Goal: Book appointment/travel/reservation

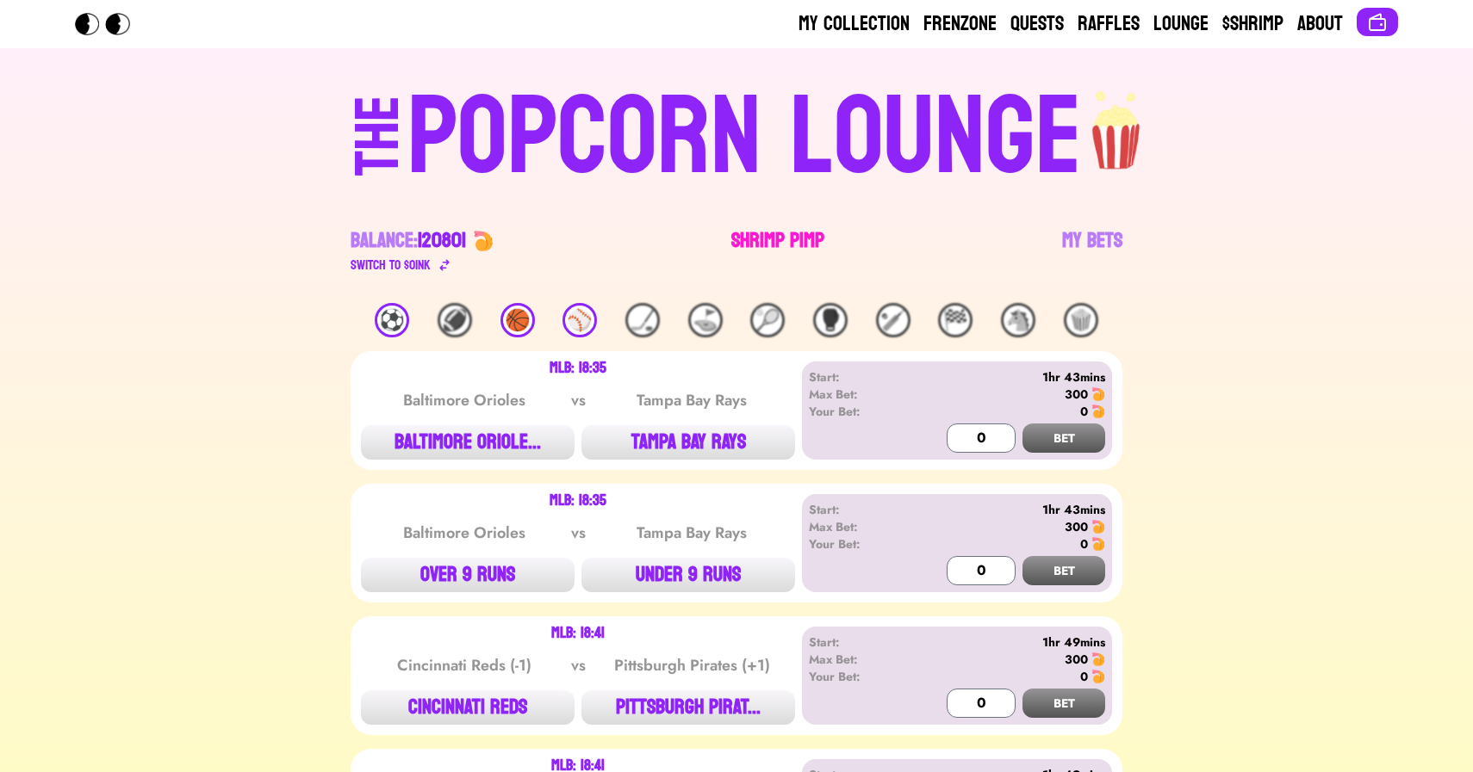
click at [804, 241] on link "Shrimp Pimp" at bounding box center [777, 251] width 93 height 48
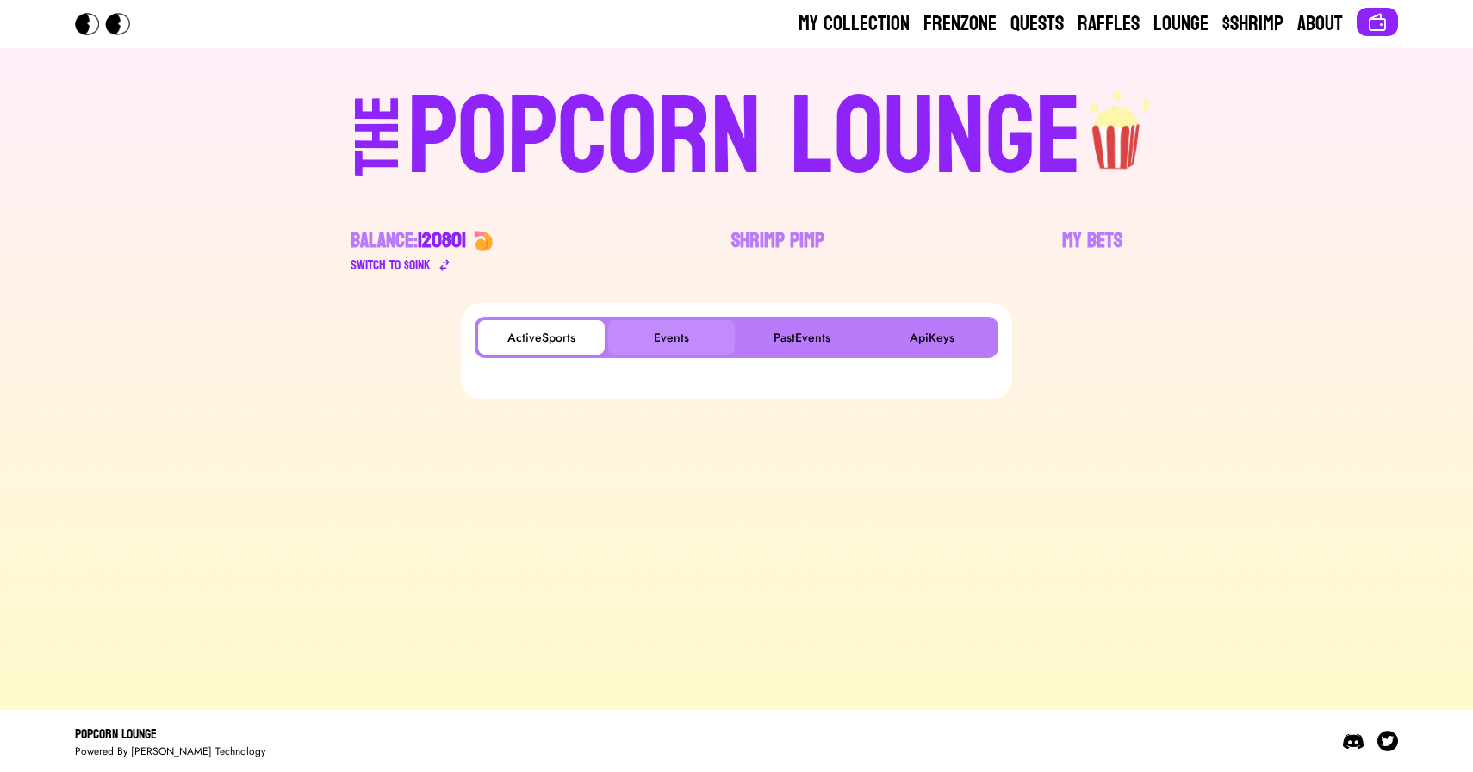
click at [691, 326] on button "Events" at bounding box center [671, 337] width 127 height 34
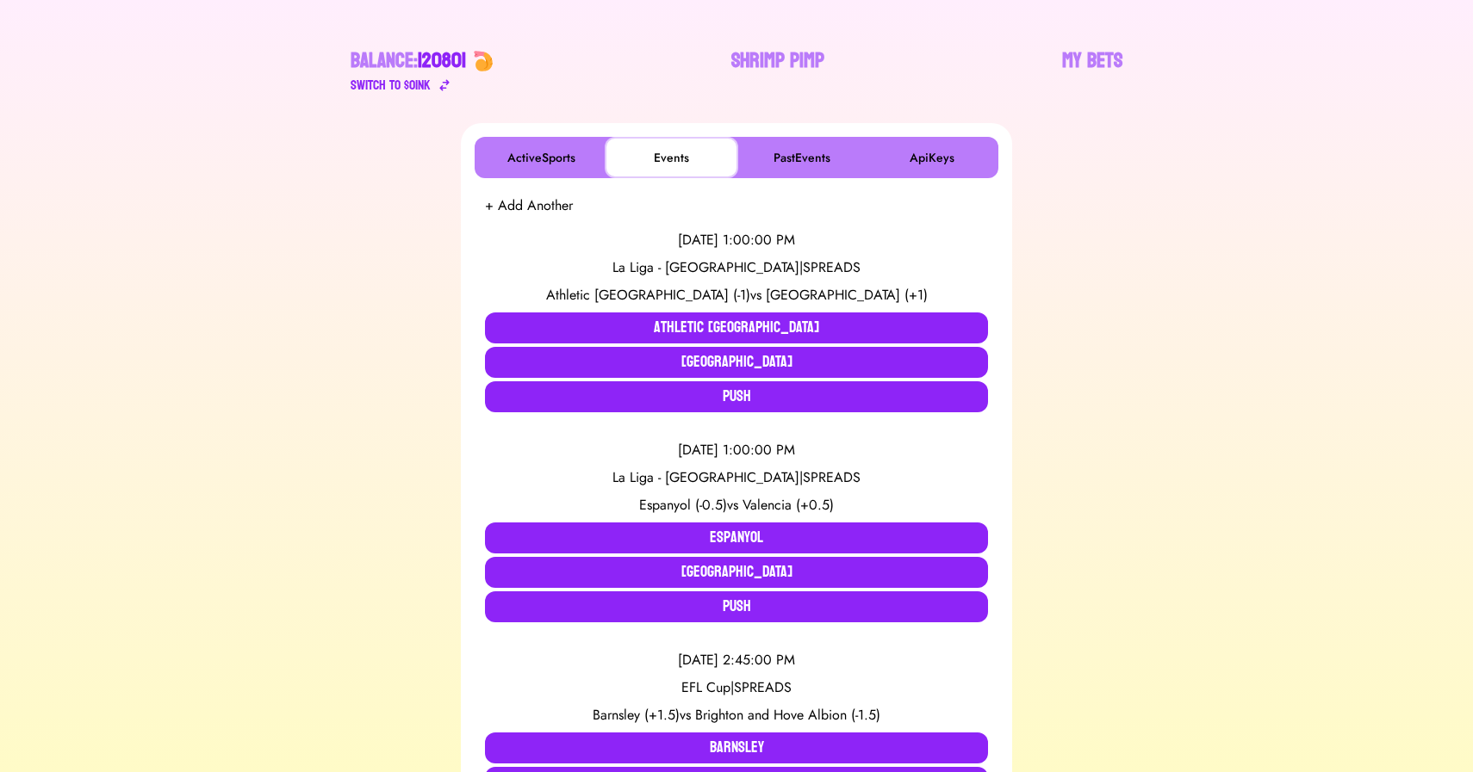
scroll to position [262, 0]
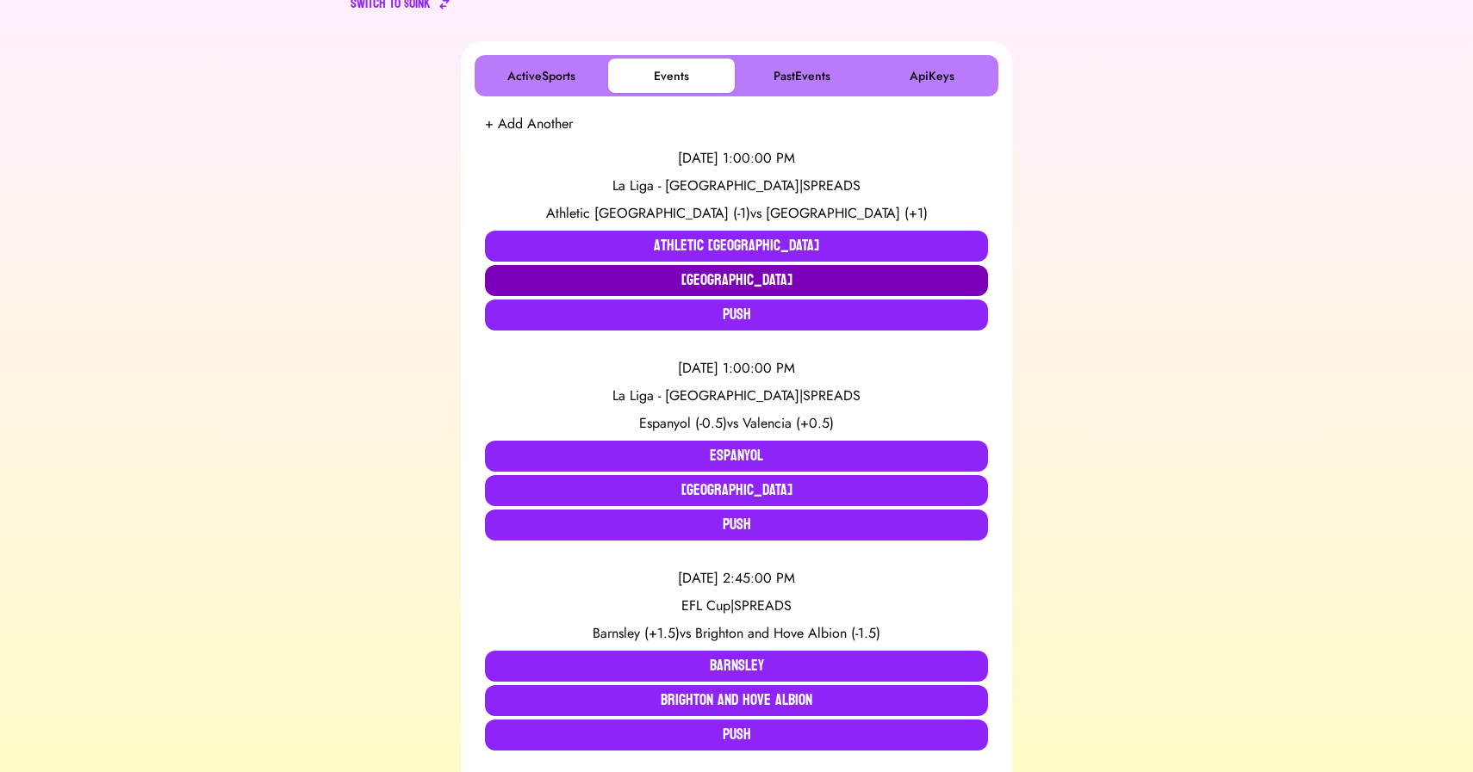
click at [672, 277] on button "[GEOGRAPHIC_DATA]" at bounding box center [736, 280] width 503 height 31
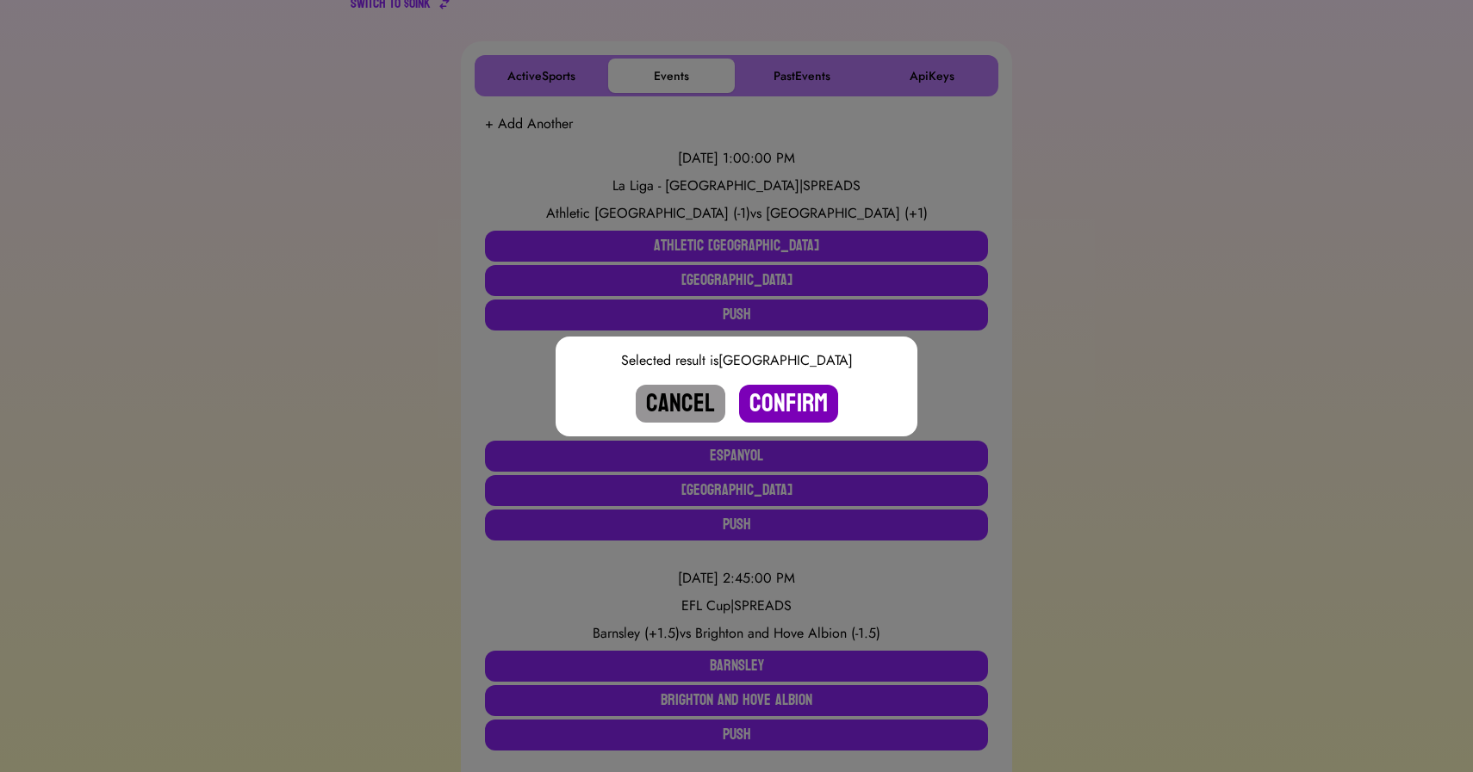
click at [799, 399] on button "Confirm" at bounding box center [788, 404] width 99 height 38
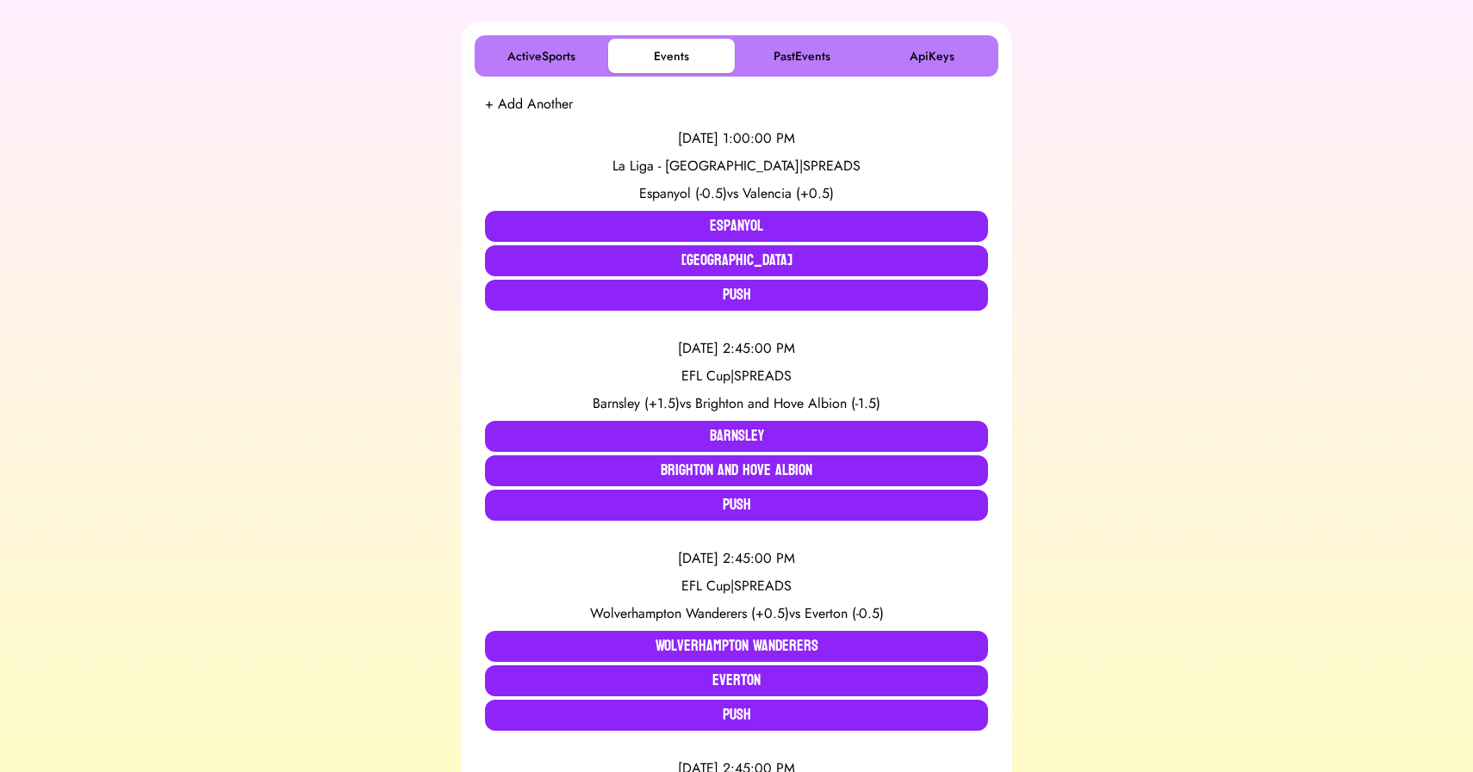
scroll to position [291, 0]
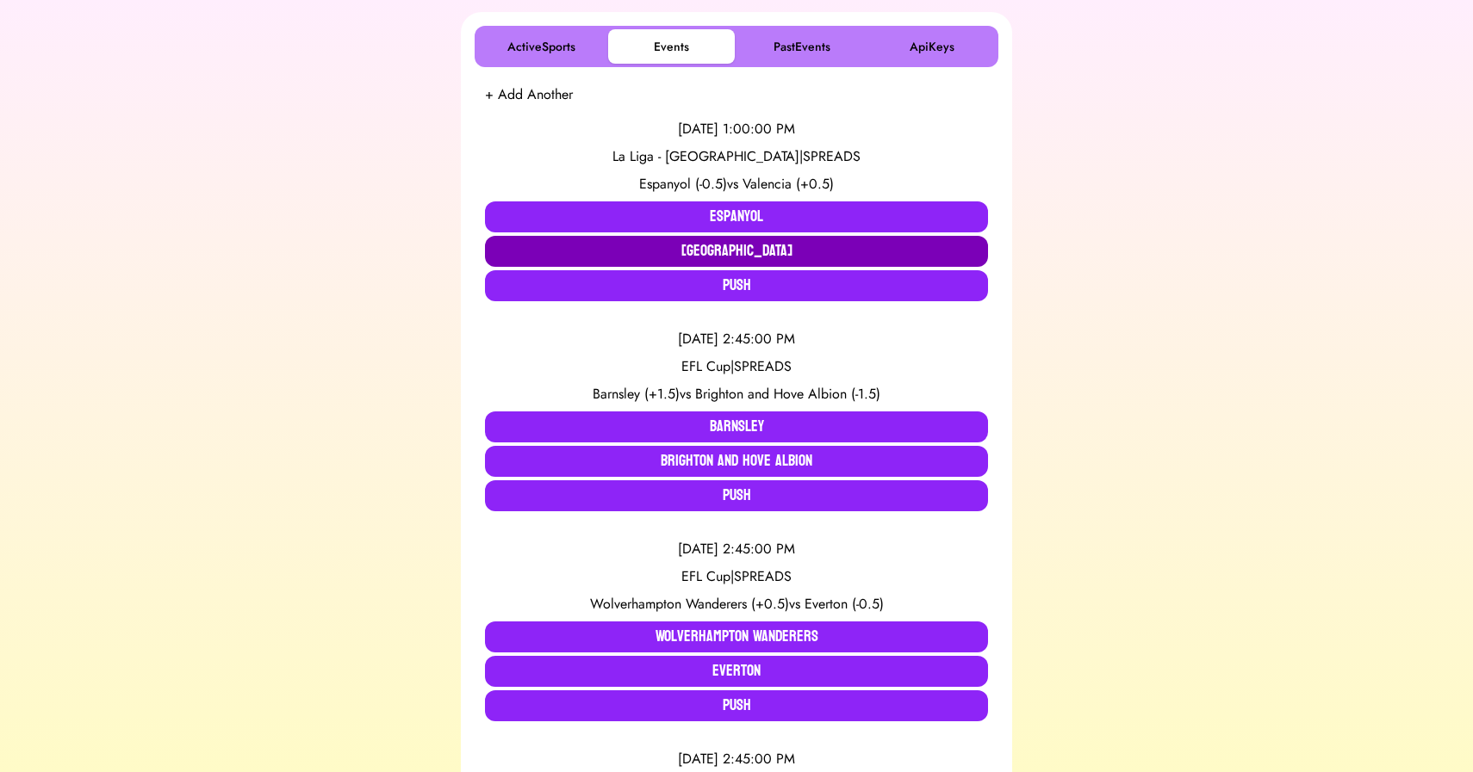
click at [681, 245] on button "[GEOGRAPHIC_DATA]" at bounding box center [736, 251] width 503 height 31
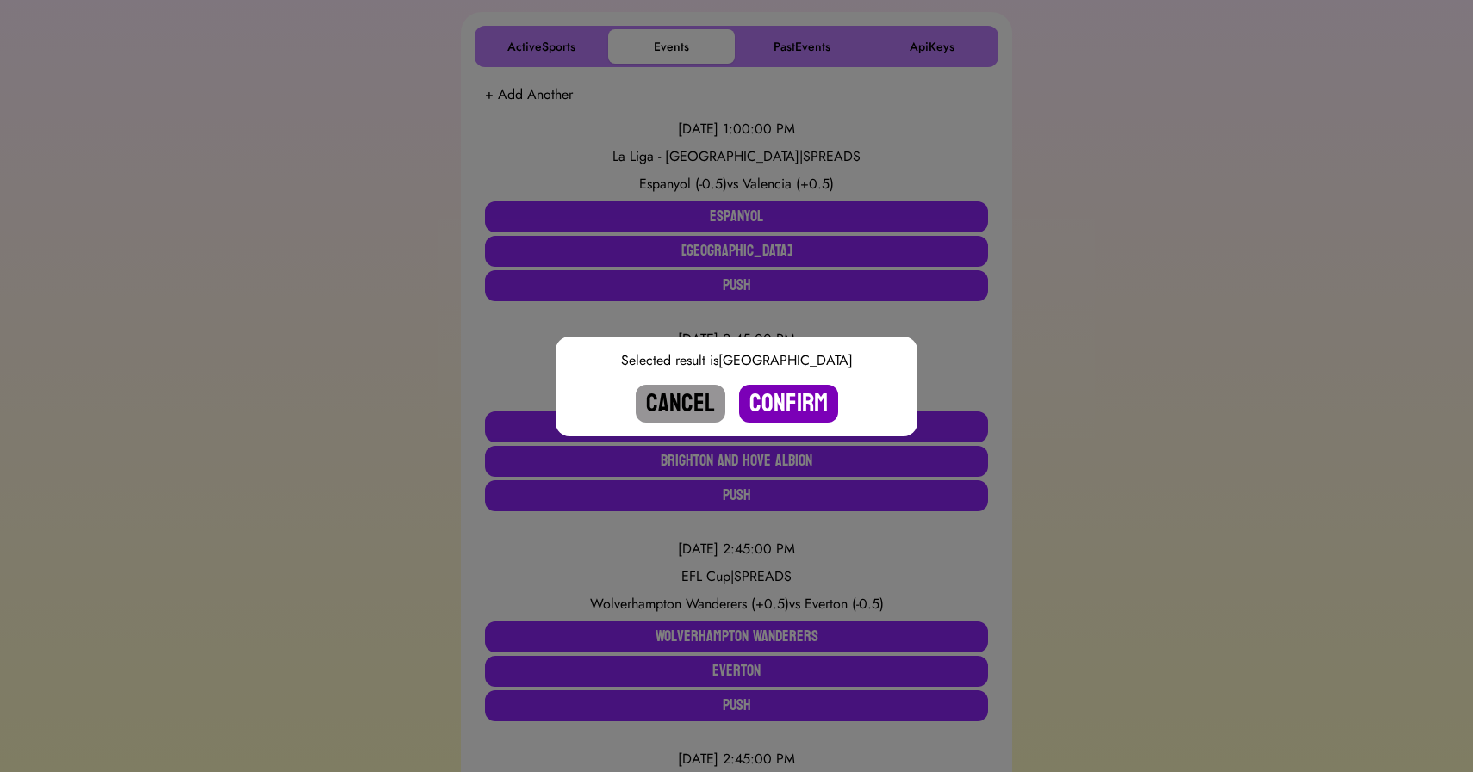
click at [791, 404] on button "Confirm" at bounding box center [788, 404] width 99 height 38
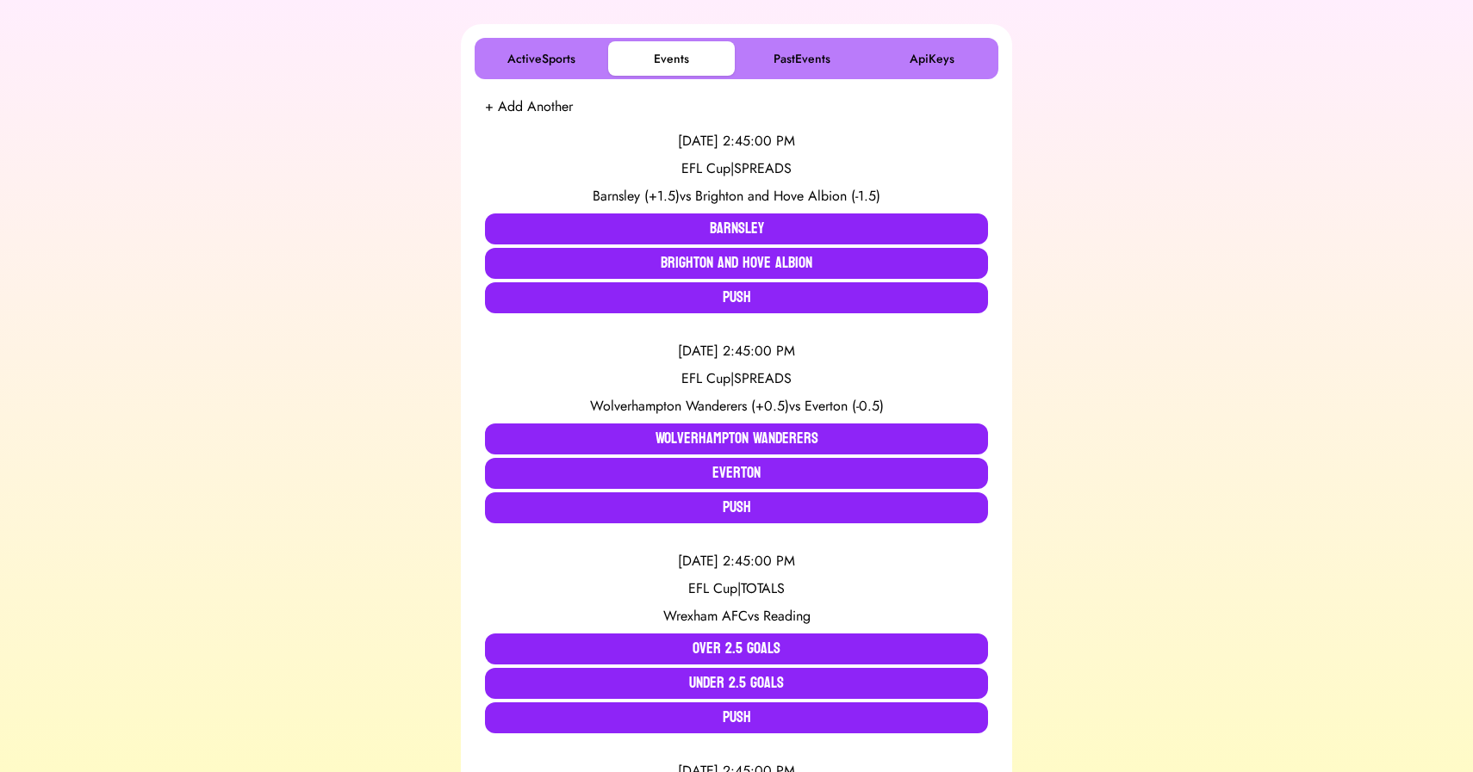
scroll to position [290, 0]
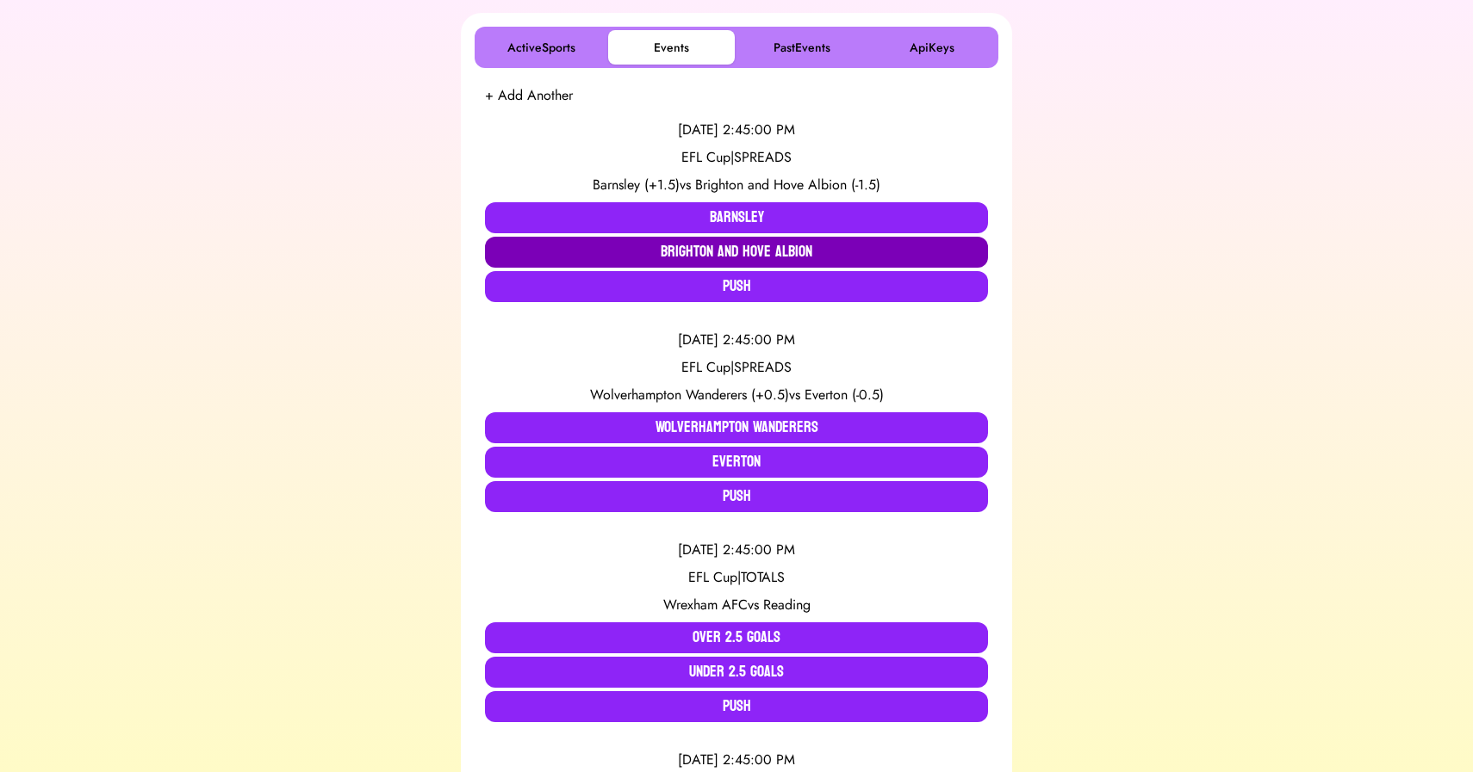
click at [723, 252] on button "Brighton and Hove Albion" at bounding box center [736, 252] width 503 height 31
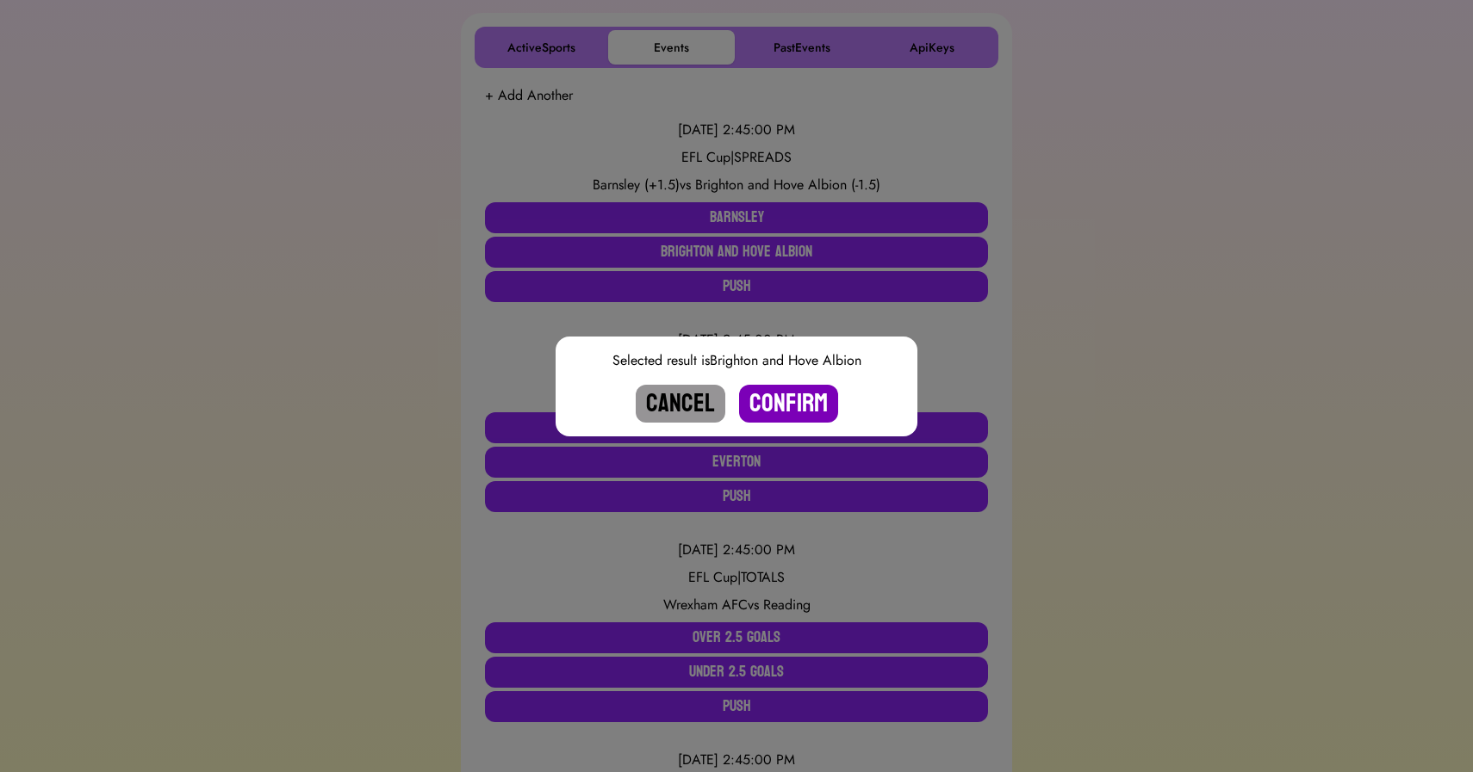
click at [774, 400] on button "Confirm" at bounding box center [788, 404] width 99 height 38
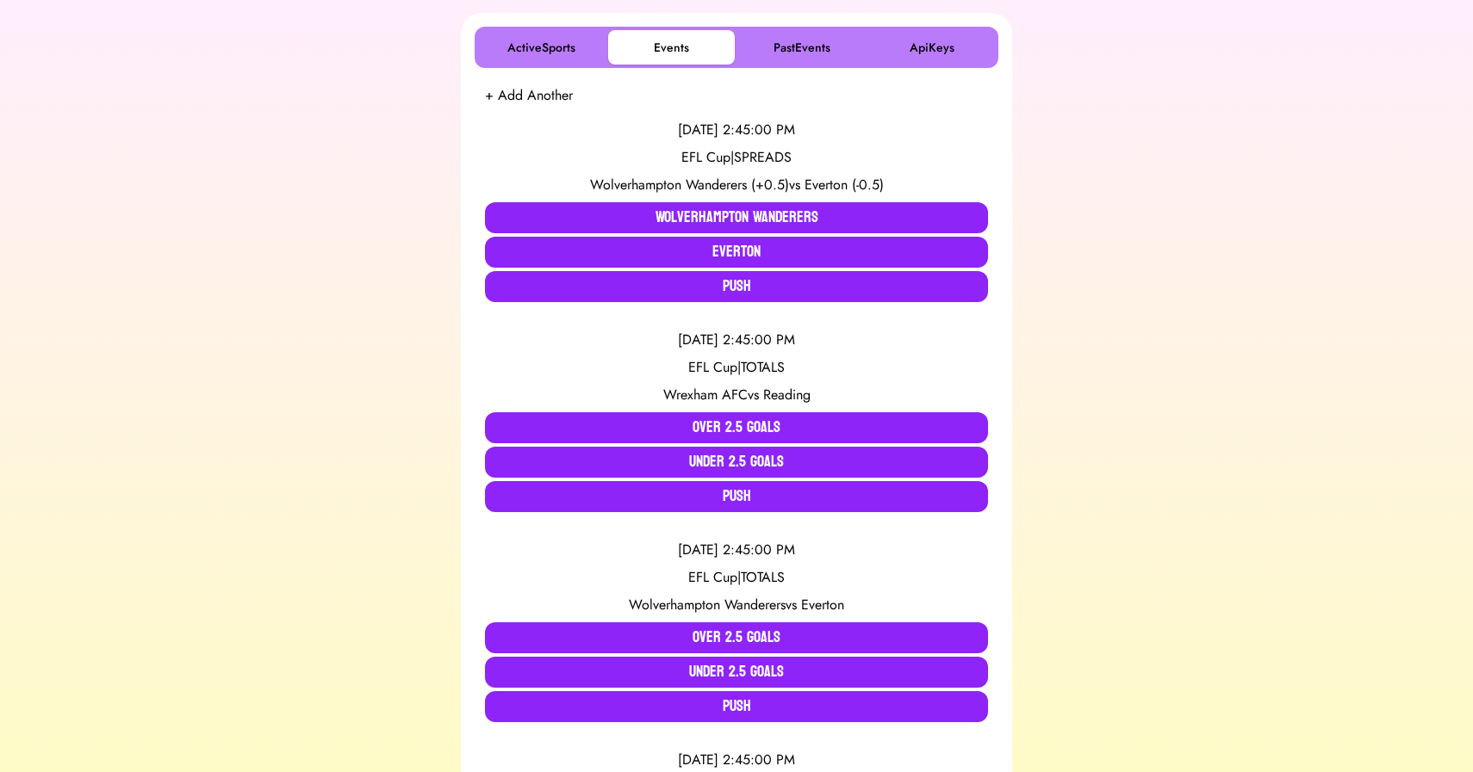
scroll to position [1980, 0]
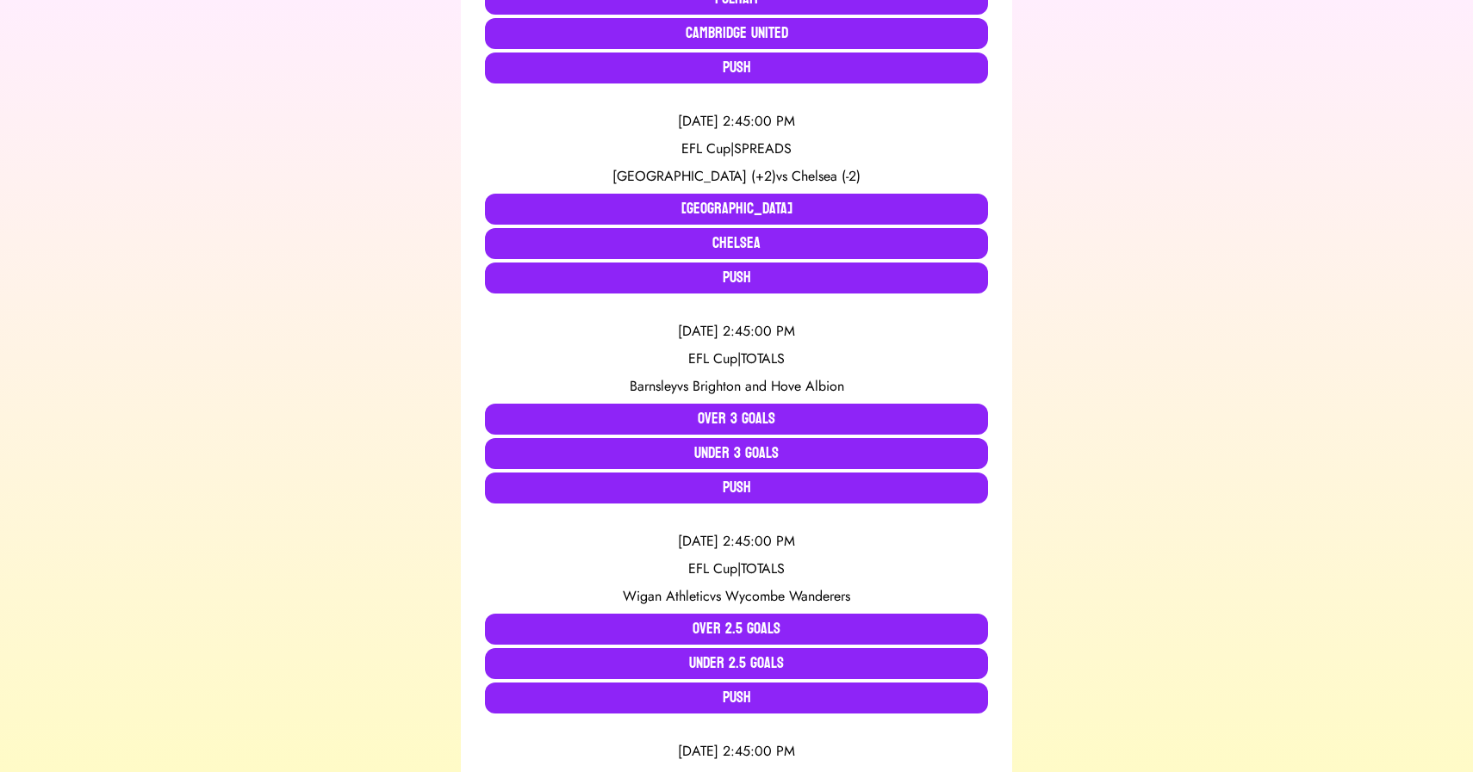
click at [662, 377] on span "Barnsley" at bounding box center [653, 386] width 47 height 20
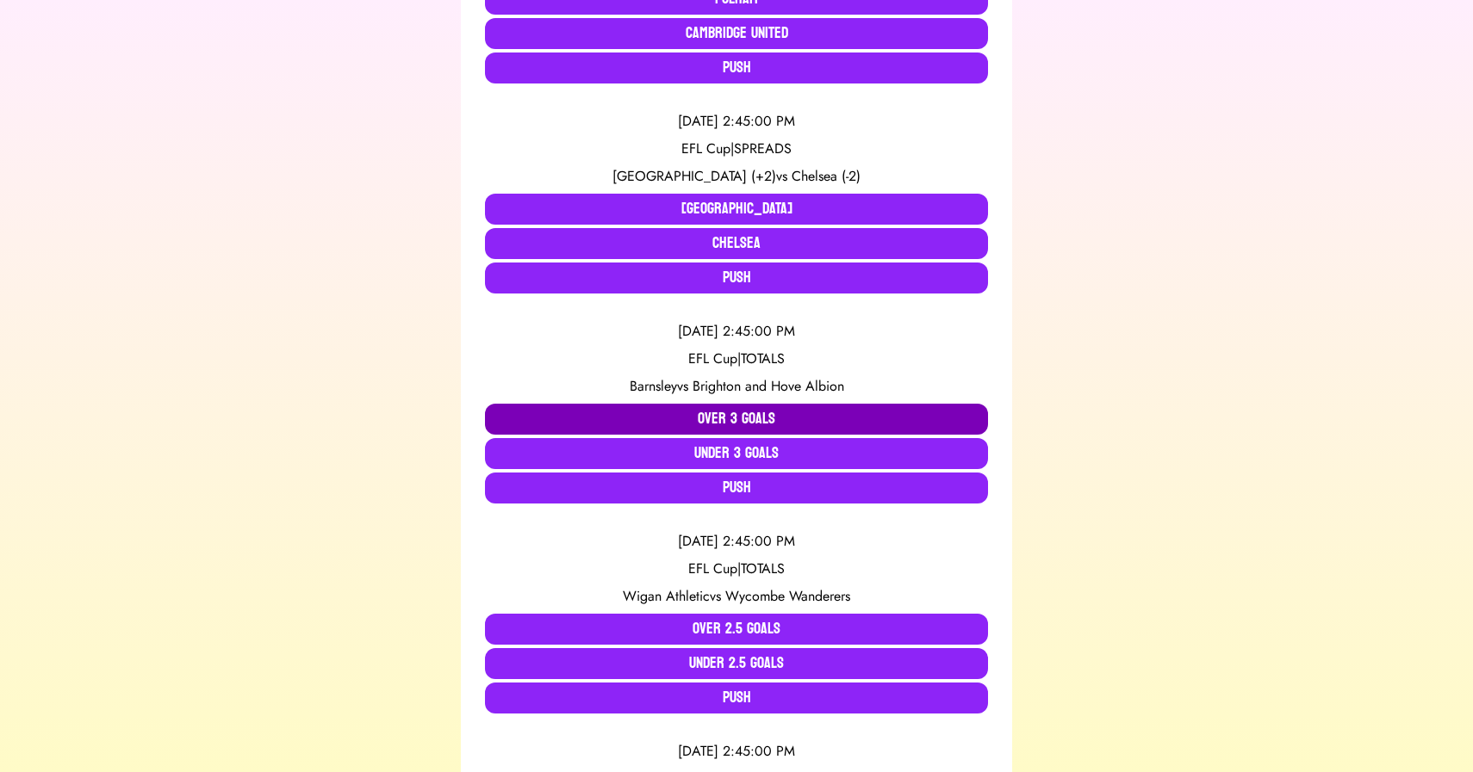
click at [670, 413] on button "Over 3 Goals" at bounding box center [736, 419] width 503 height 31
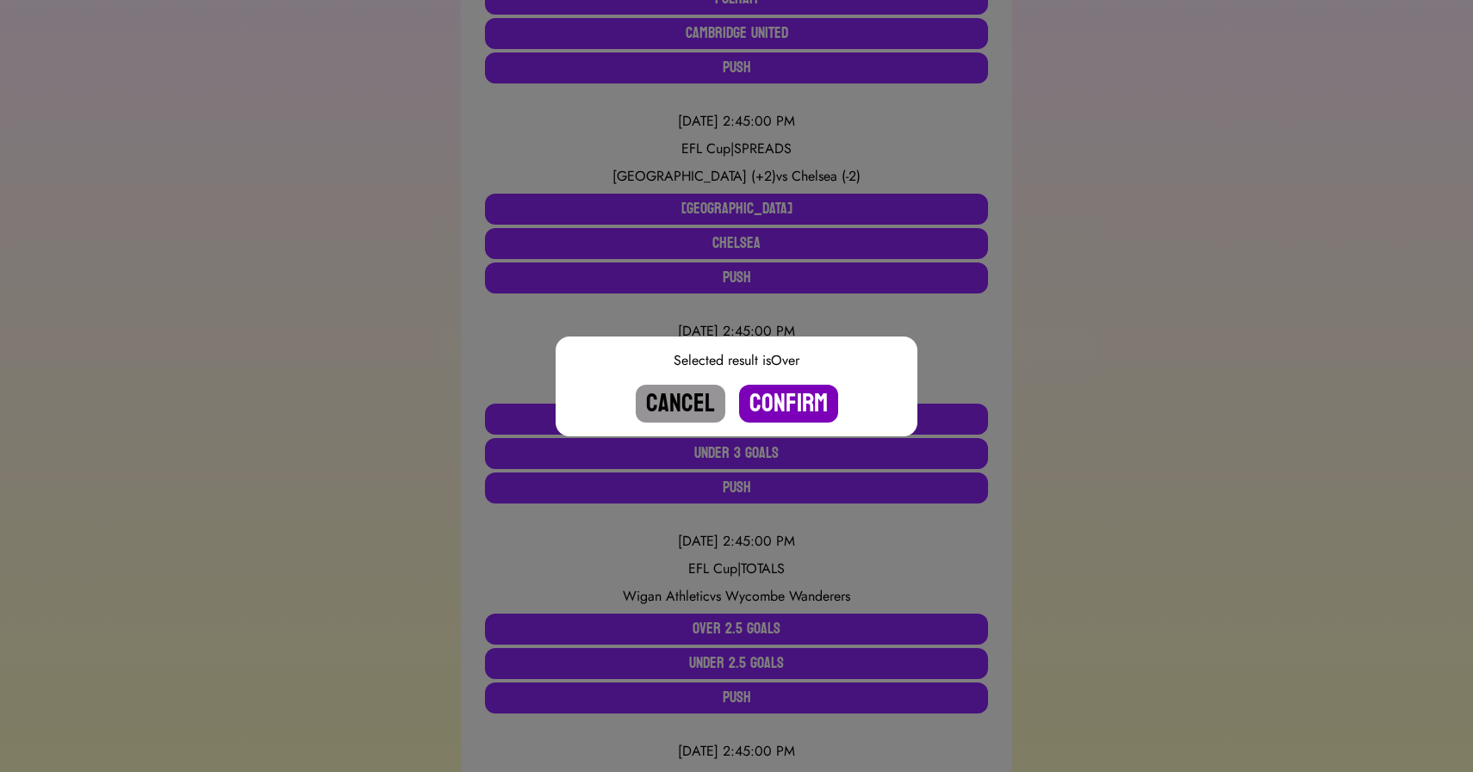
click at [780, 407] on button "Confirm" at bounding box center [788, 404] width 99 height 38
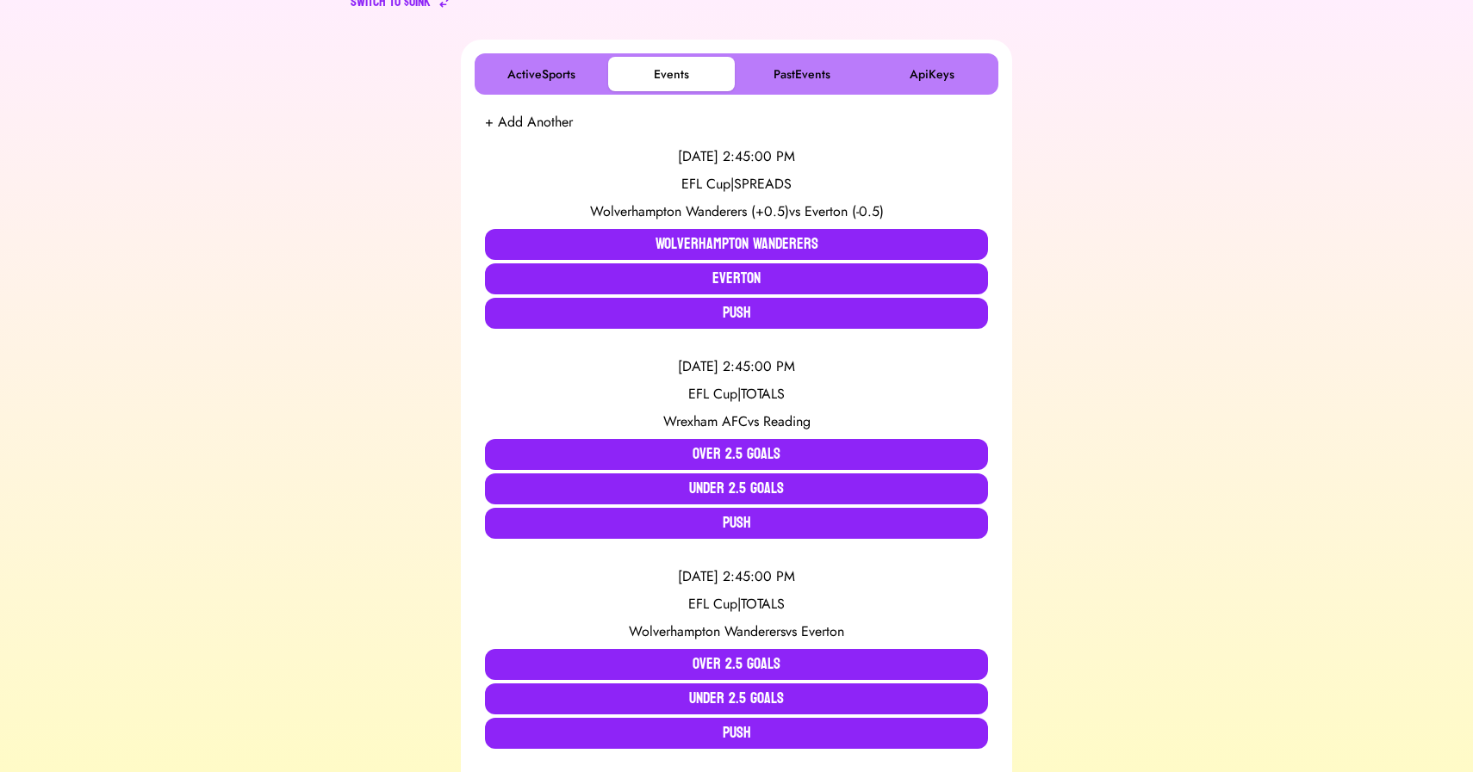
scroll to position [275, 0]
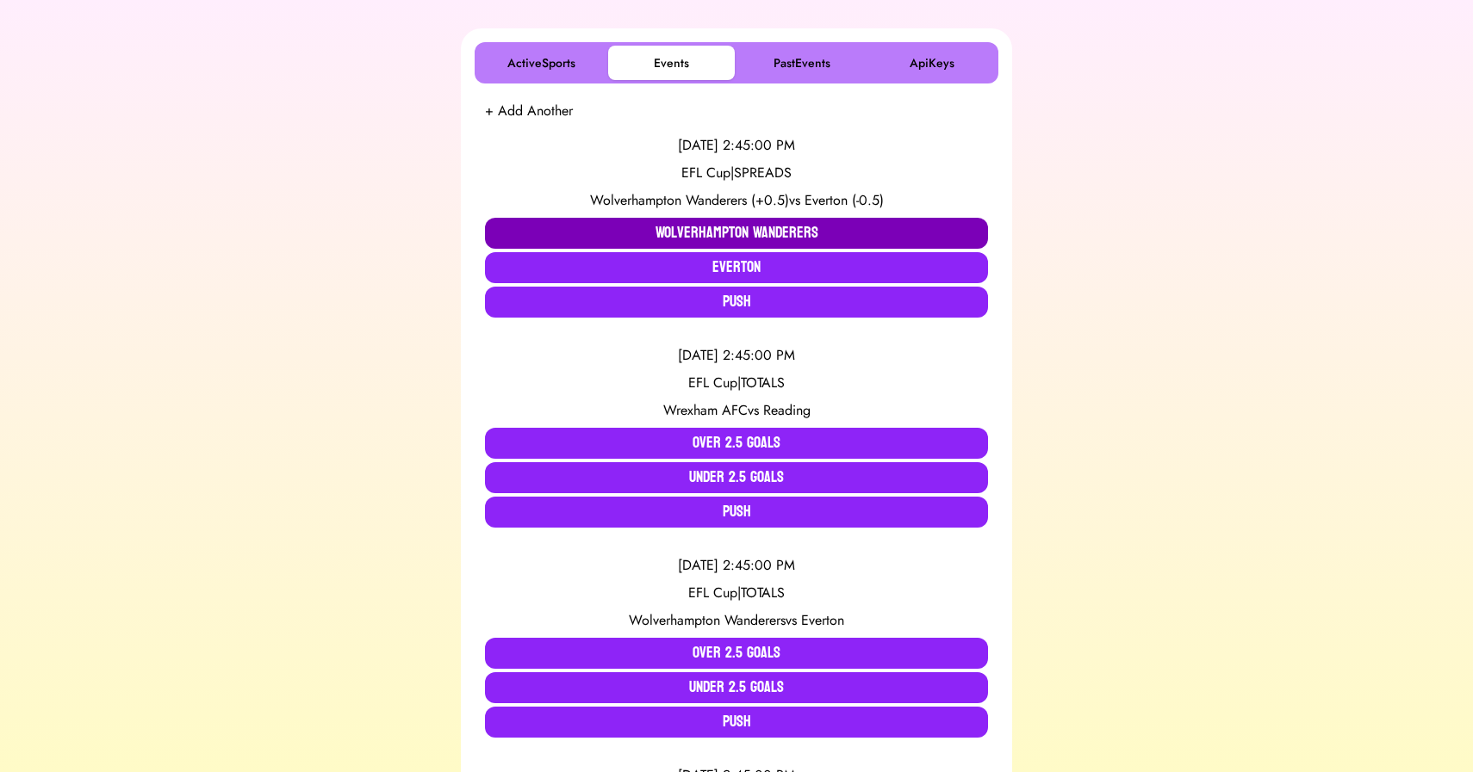
click at [690, 221] on button "Wolverhampton Wanderers" at bounding box center [736, 233] width 503 height 31
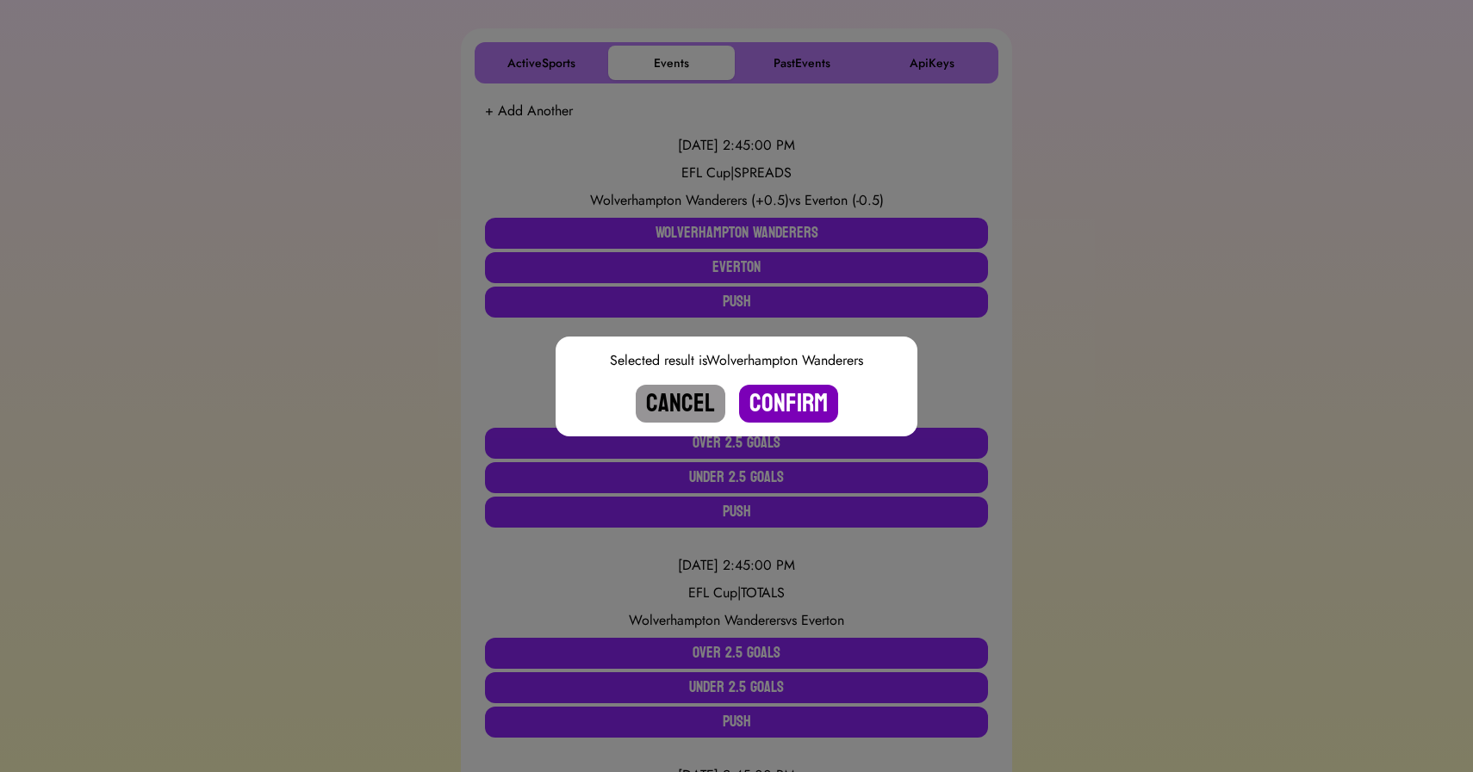
click at [784, 400] on button "Confirm" at bounding box center [788, 404] width 99 height 38
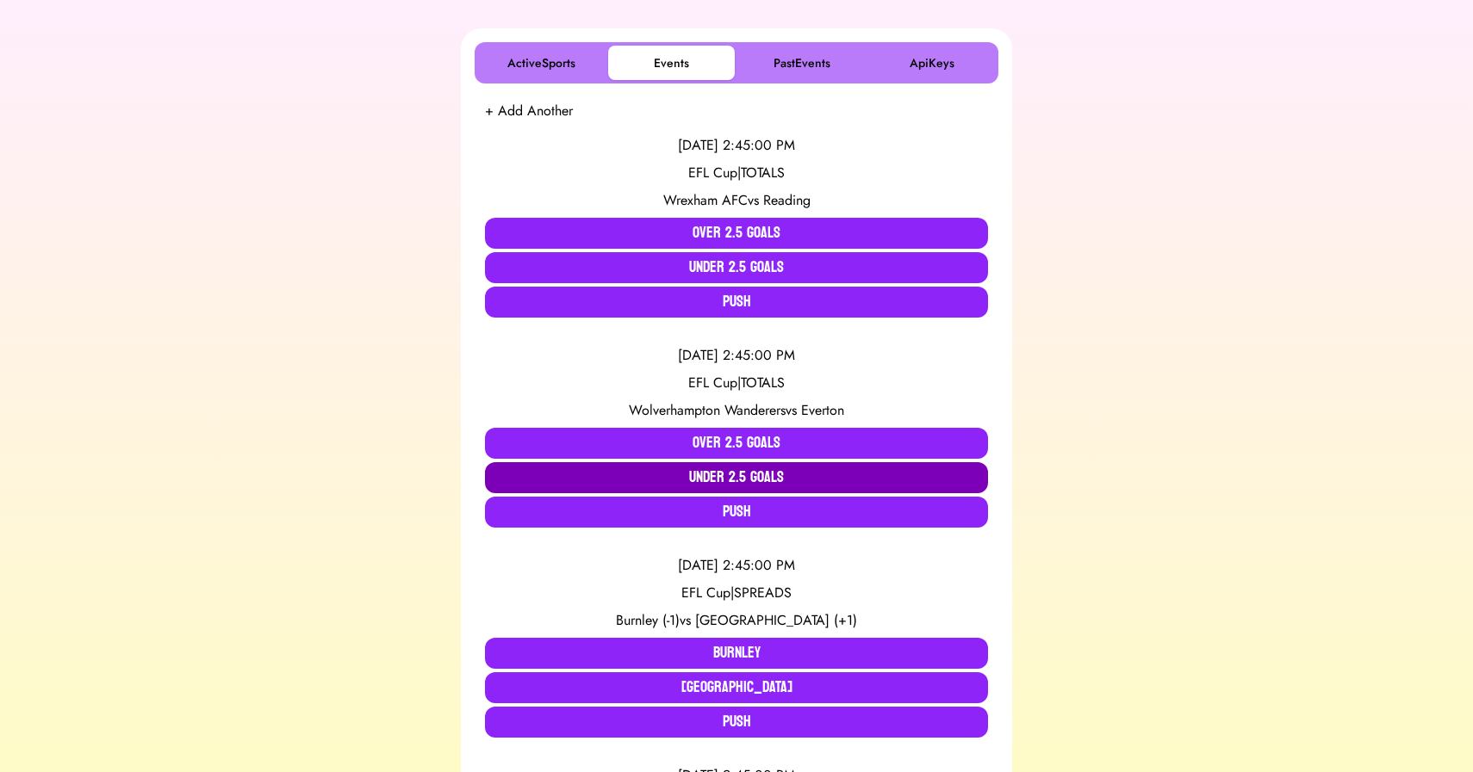
click at [726, 481] on button "Under 2.5 Goals" at bounding box center [736, 477] width 503 height 31
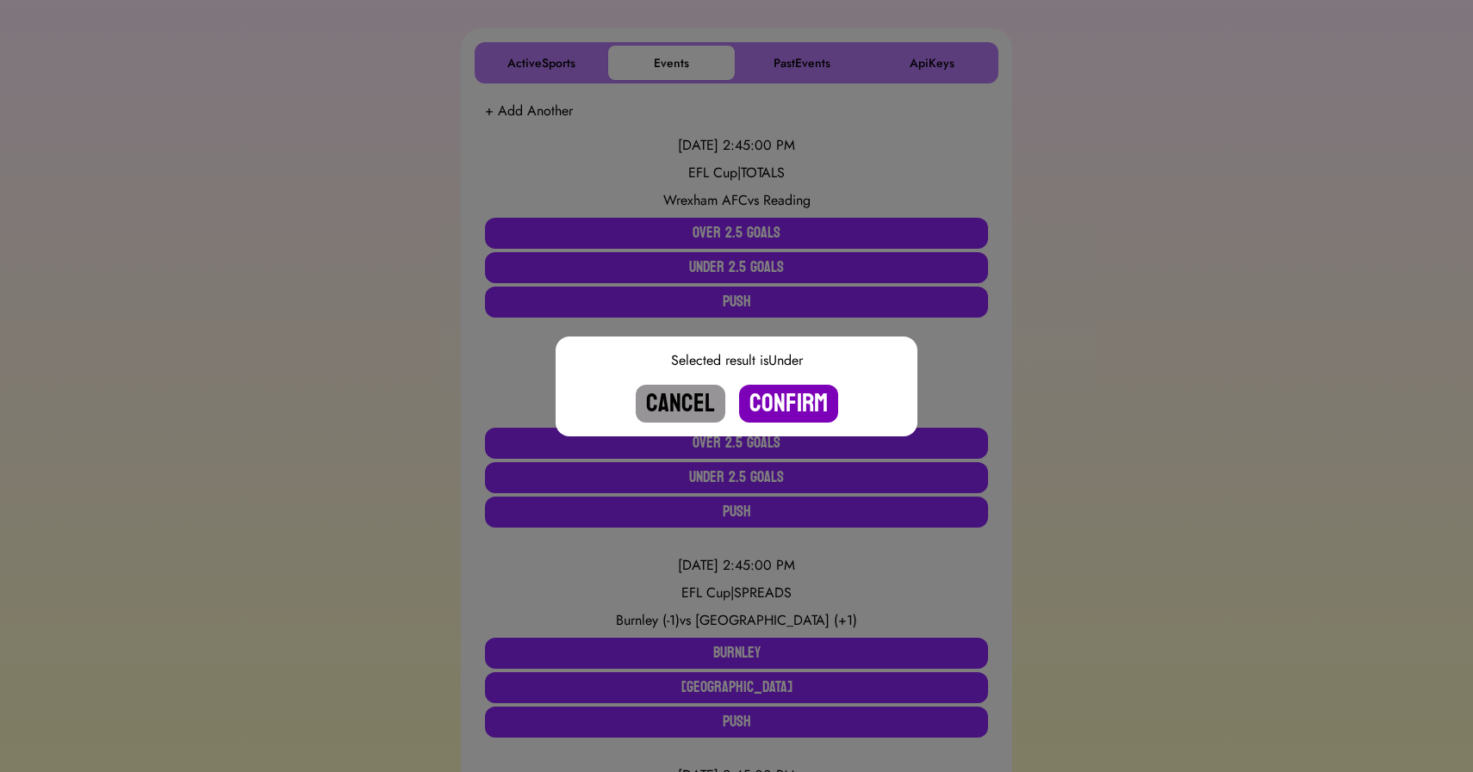
click at [786, 407] on button "Confirm" at bounding box center [788, 404] width 99 height 38
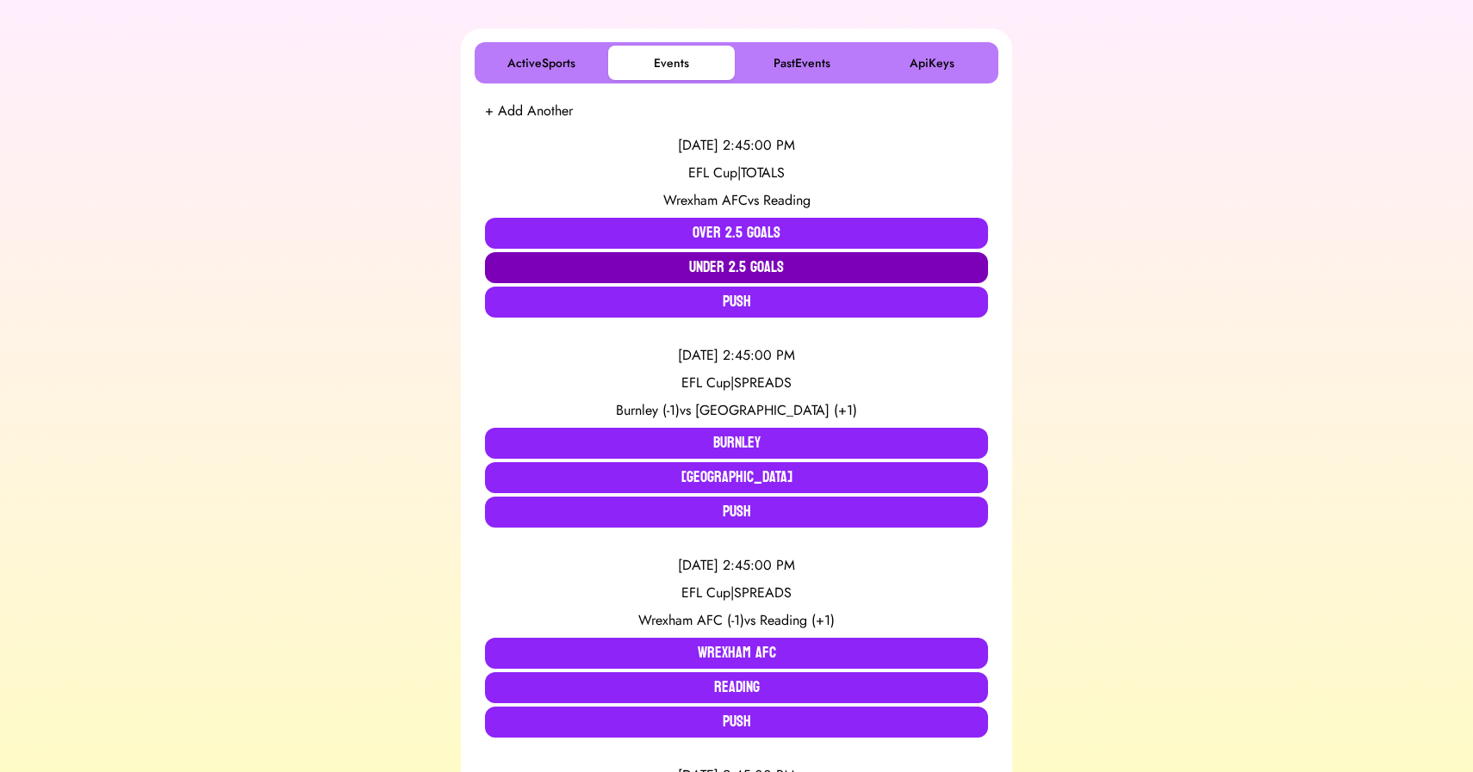
click at [661, 267] on button "Under 2.5 Goals" at bounding box center [736, 267] width 503 height 31
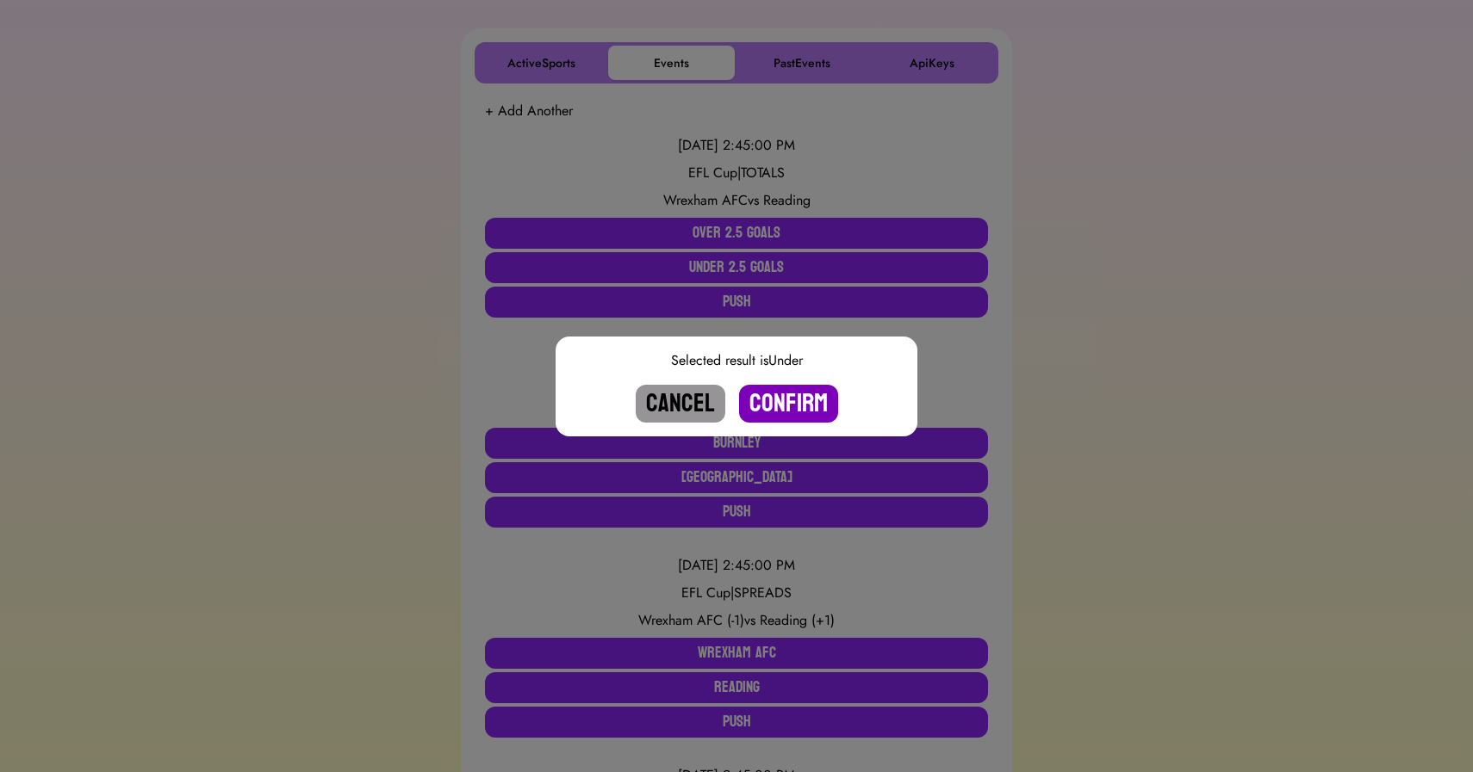
click at [785, 399] on button "Confirm" at bounding box center [788, 404] width 99 height 38
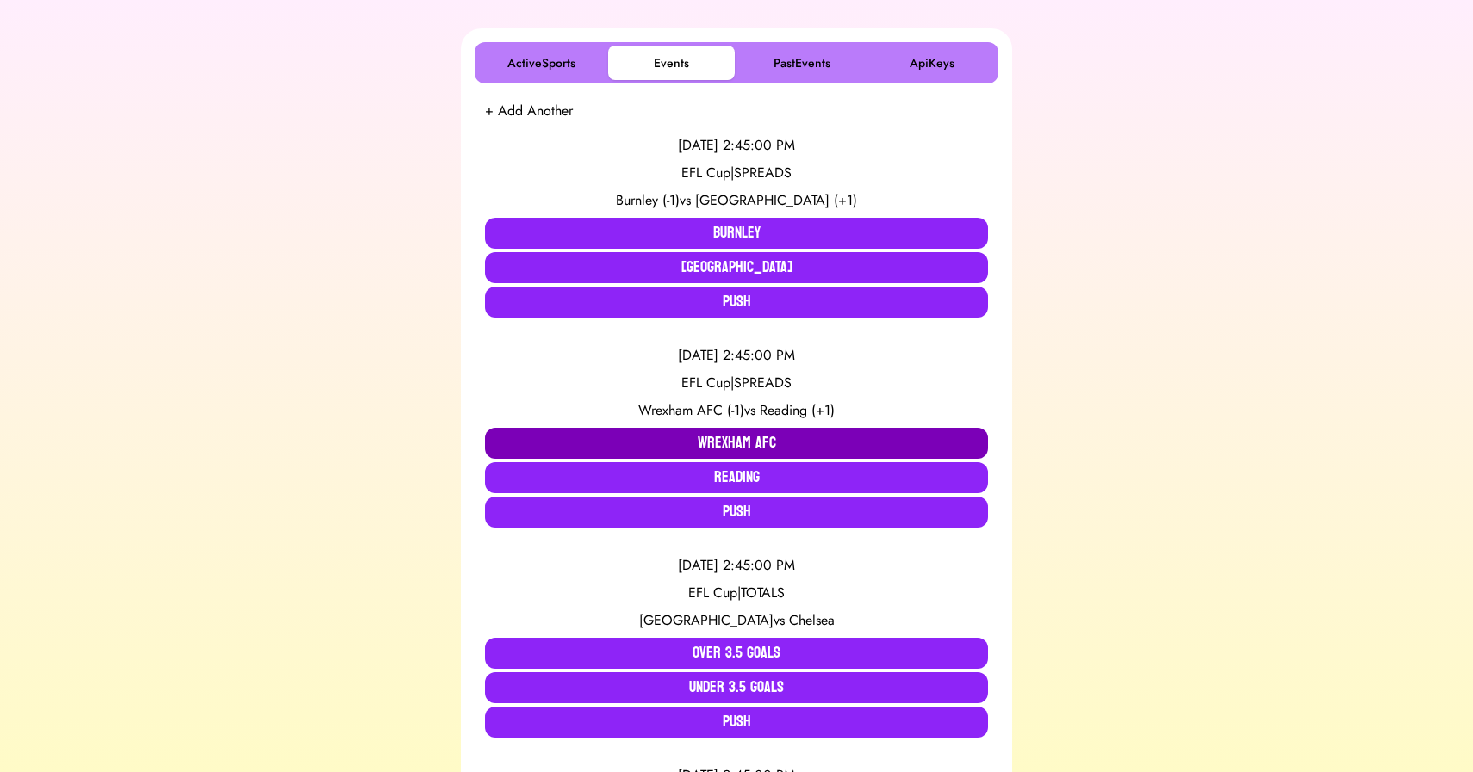
click at [721, 446] on button "Wrexham AFC" at bounding box center [736, 443] width 503 height 31
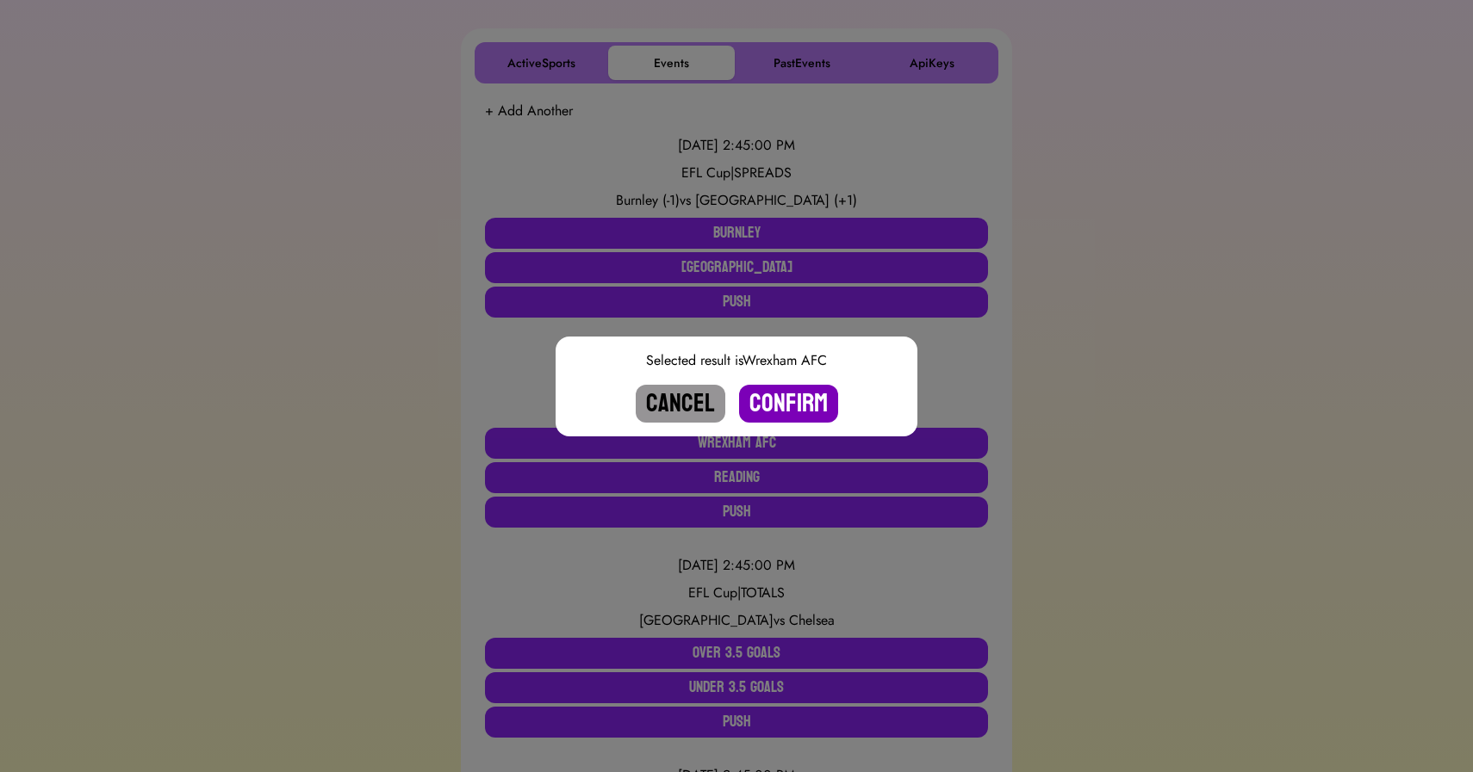
click at [793, 403] on button "Confirm" at bounding box center [788, 404] width 99 height 38
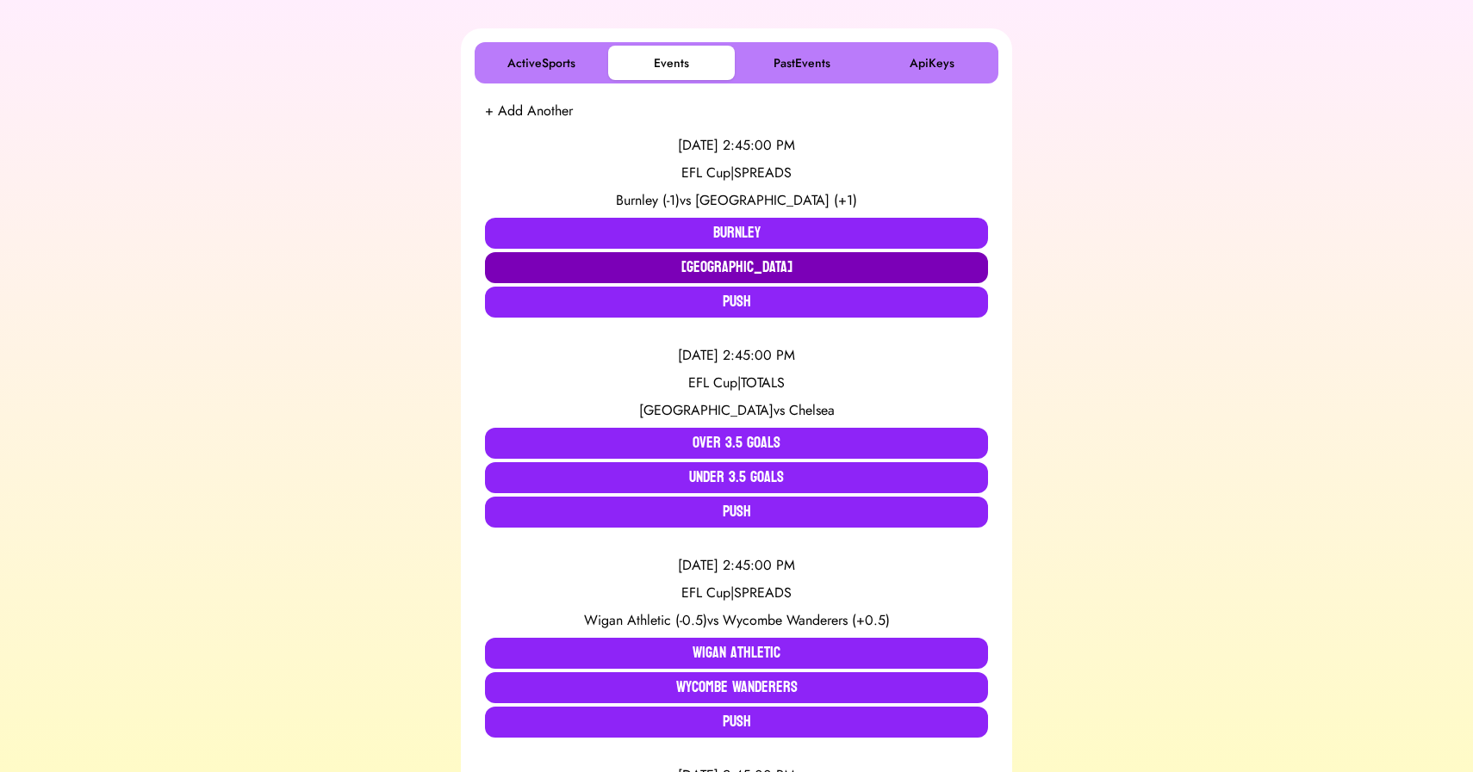
click at [711, 271] on button "[GEOGRAPHIC_DATA]" at bounding box center [736, 267] width 503 height 31
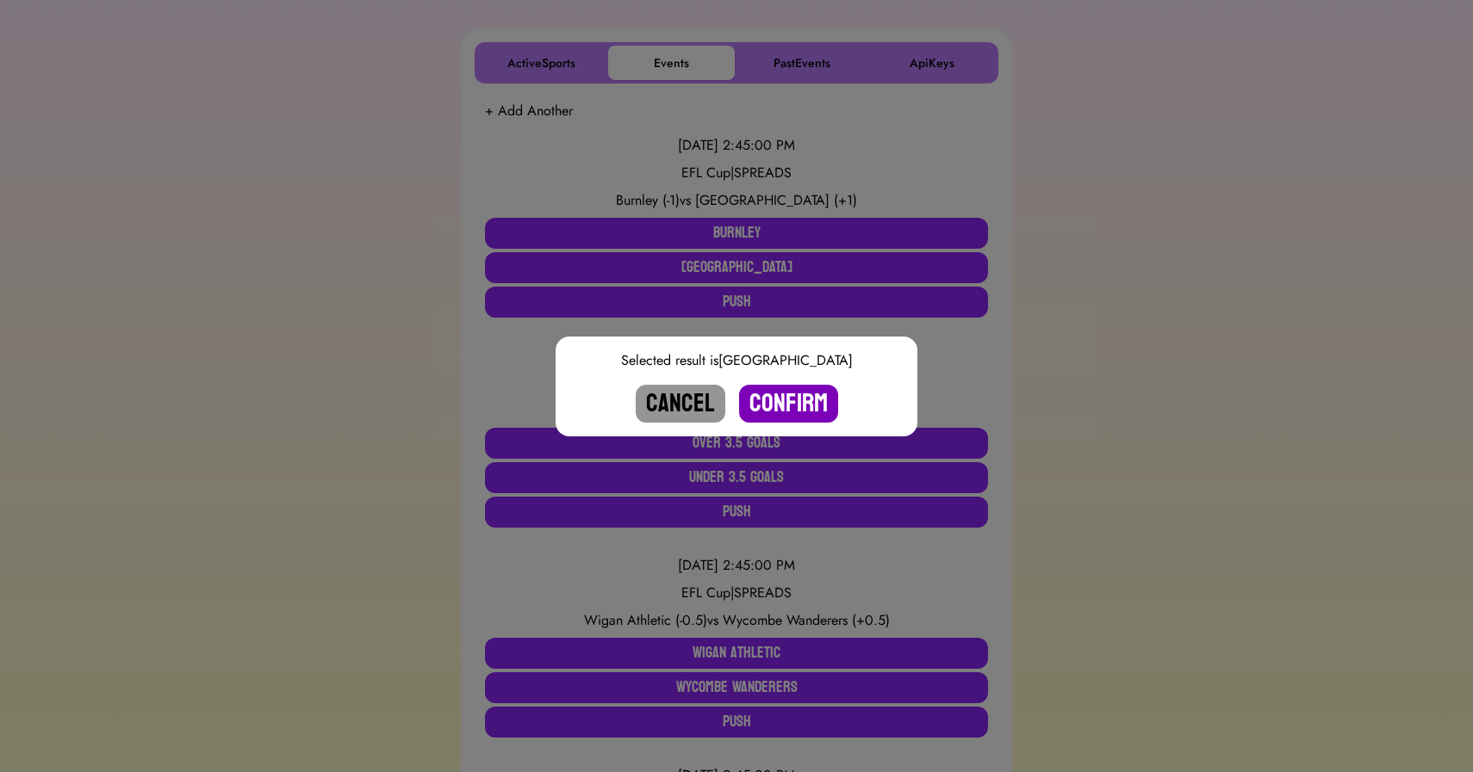
click at [783, 395] on button "Confirm" at bounding box center [788, 404] width 99 height 38
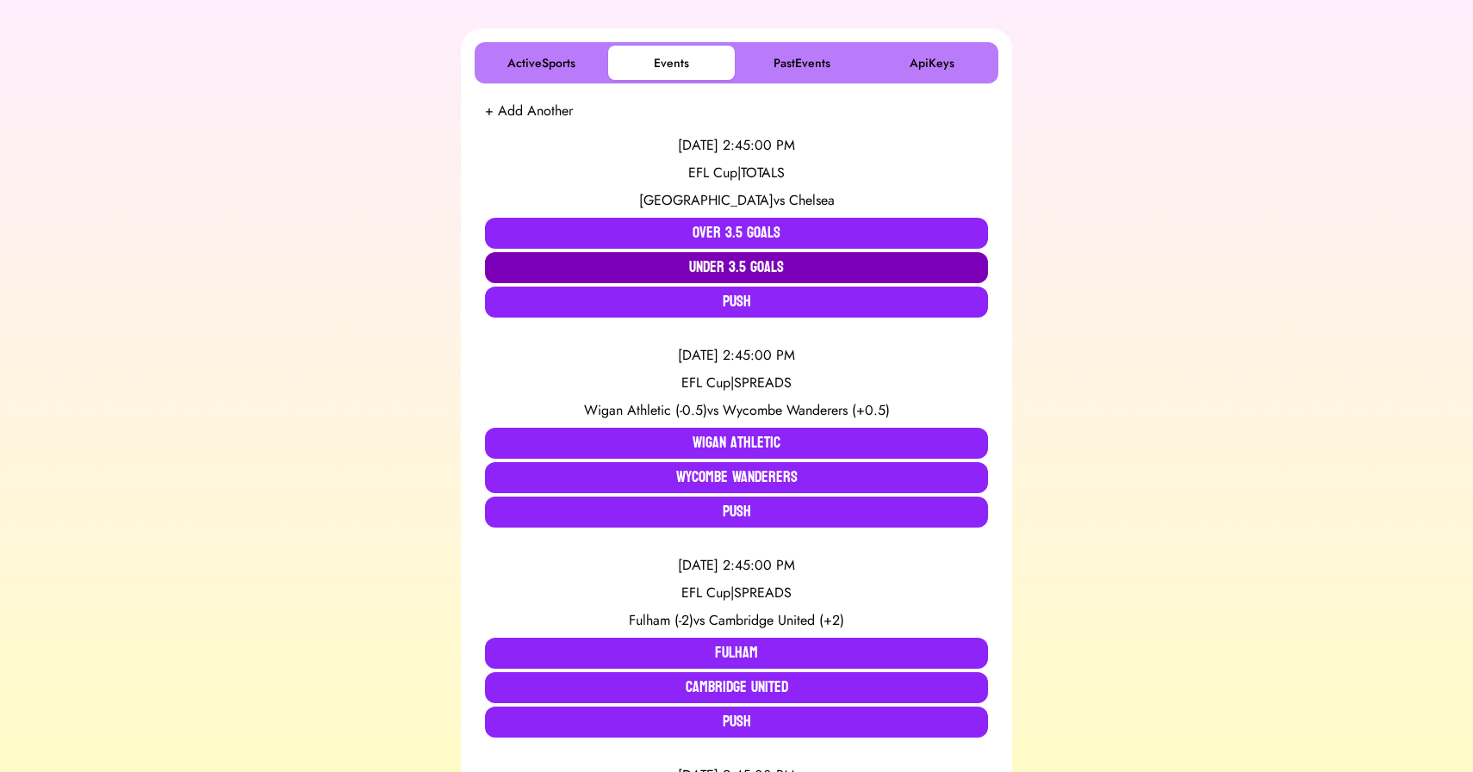
click at [741, 262] on button "Under 3.5 Goals" at bounding box center [736, 267] width 503 height 31
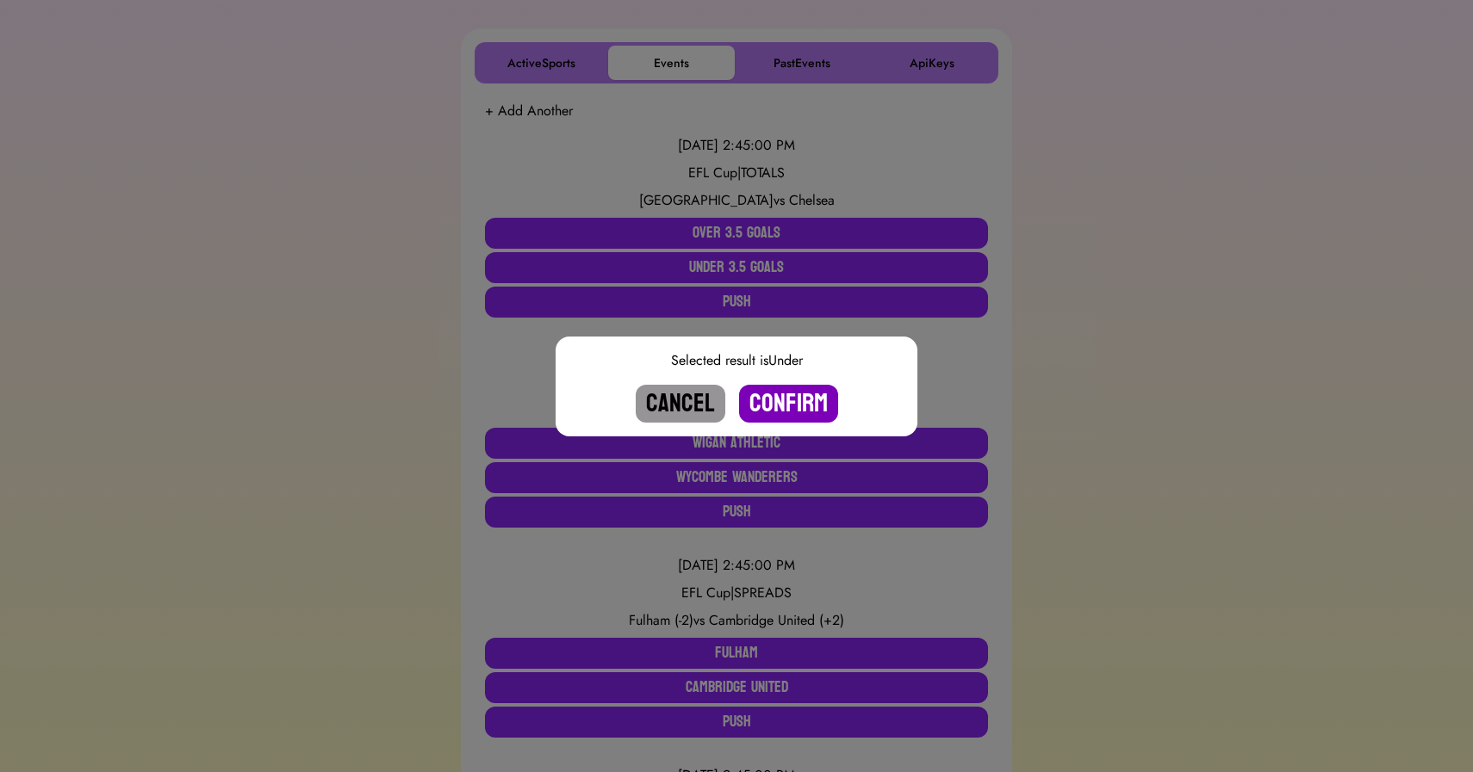
click at [779, 399] on button "Confirm" at bounding box center [788, 404] width 99 height 38
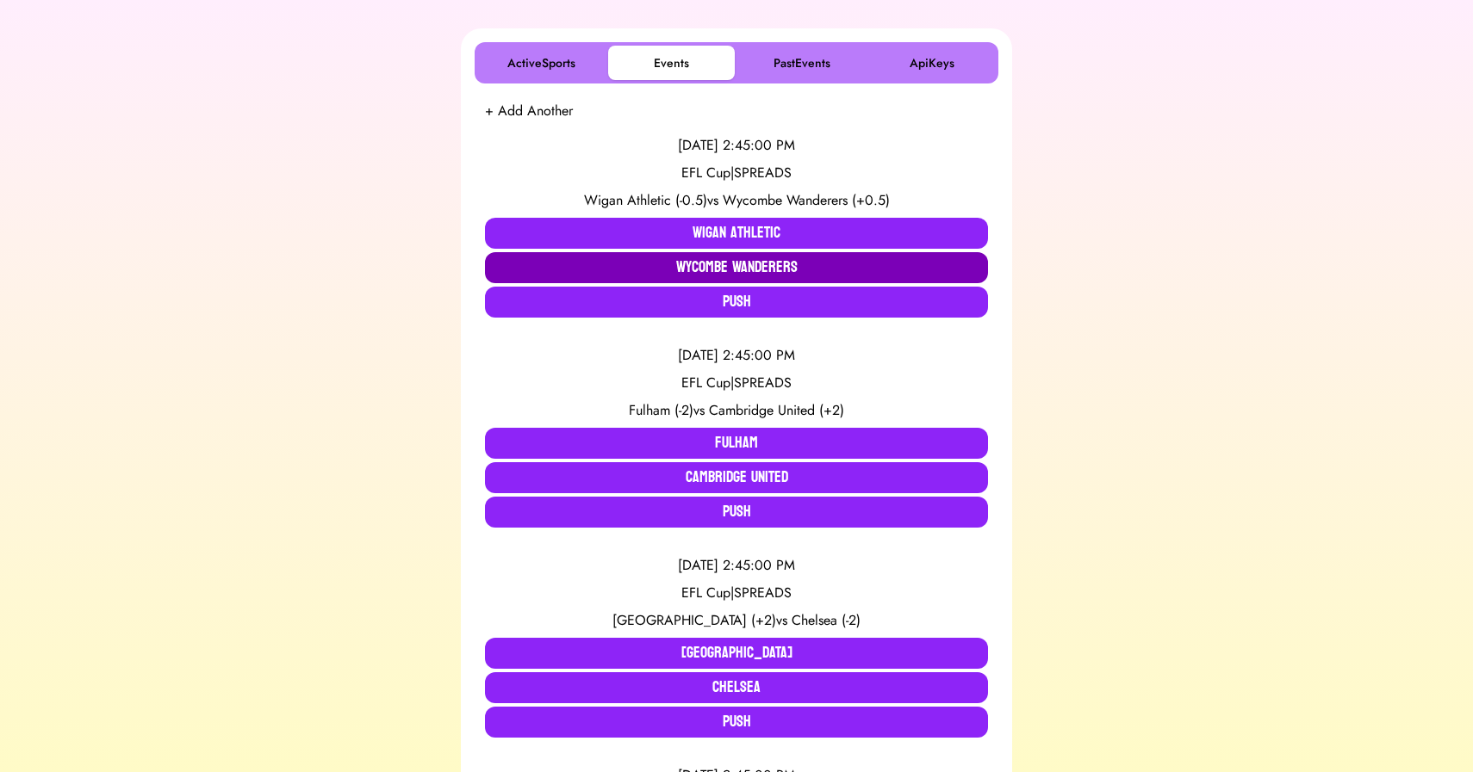
click at [699, 273] on button "Wycombe Wanderers" at bounding box center [736, 267] width 503 height 31
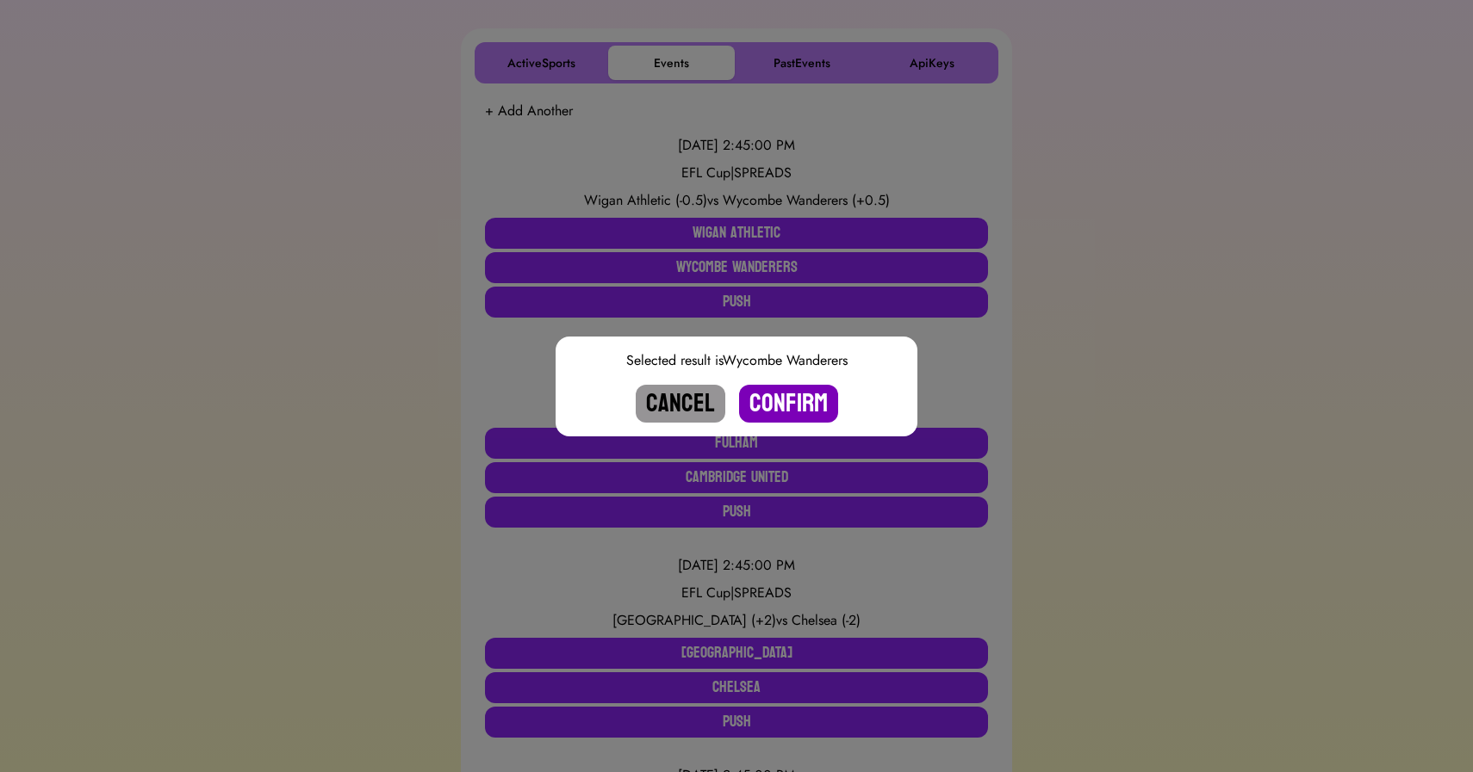
click at [785, 395] on button "Confirm" at bounding box center [788, 404] width 99 height 38
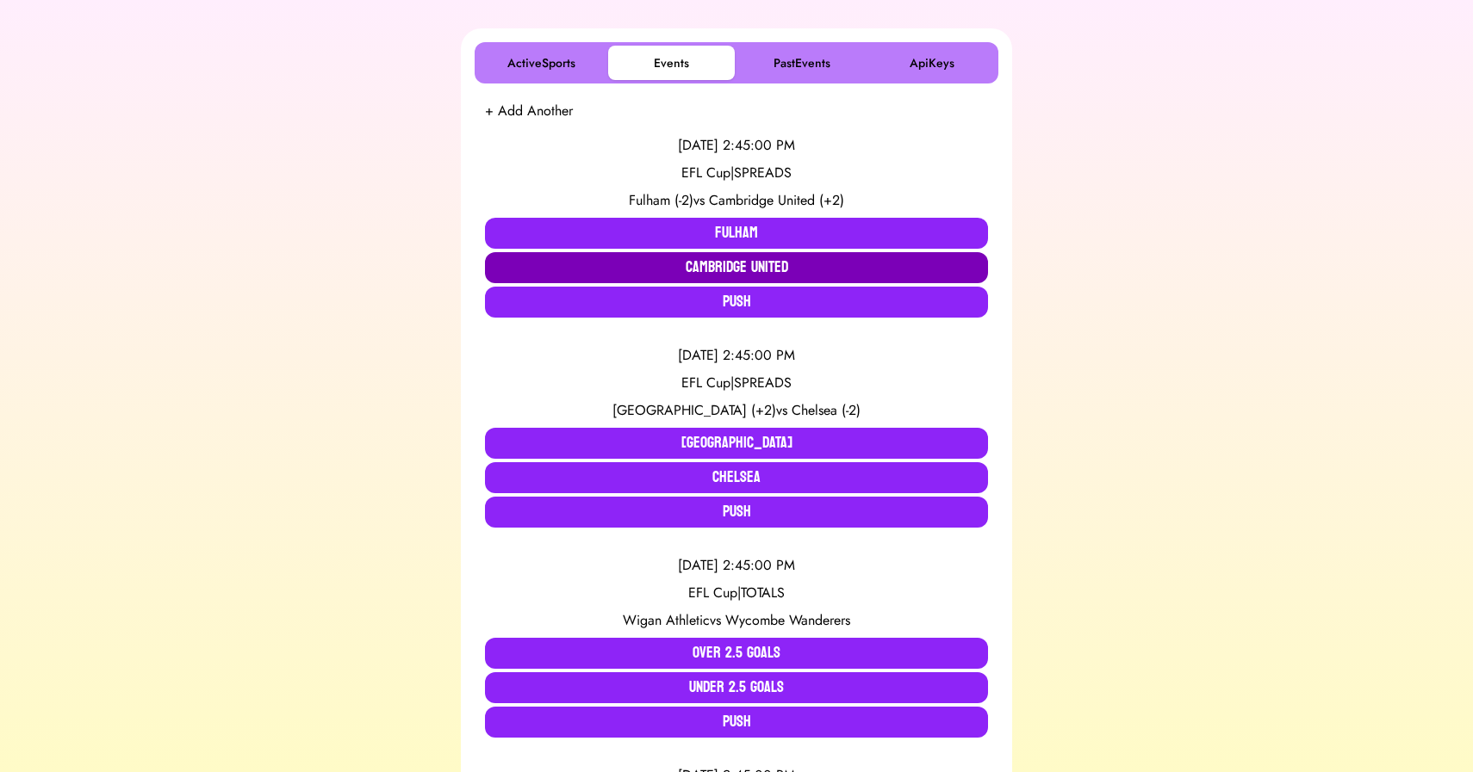
click at [691, 261] on button "Cambridge United" at bounding box center [736, 267] width 503 height 31
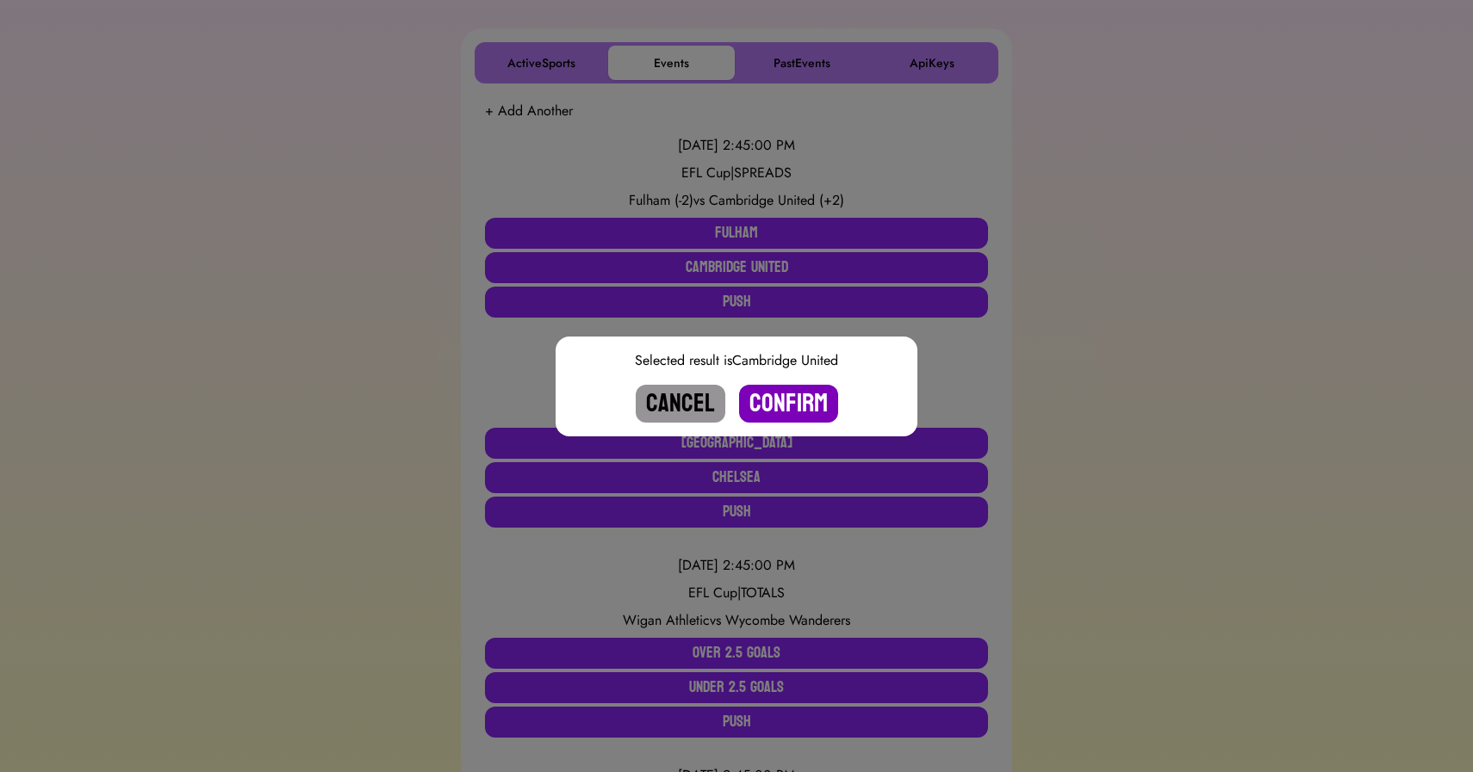
click at [783, 411] on button "Confirm" at bounding box center [788, 404] width 99 height 38
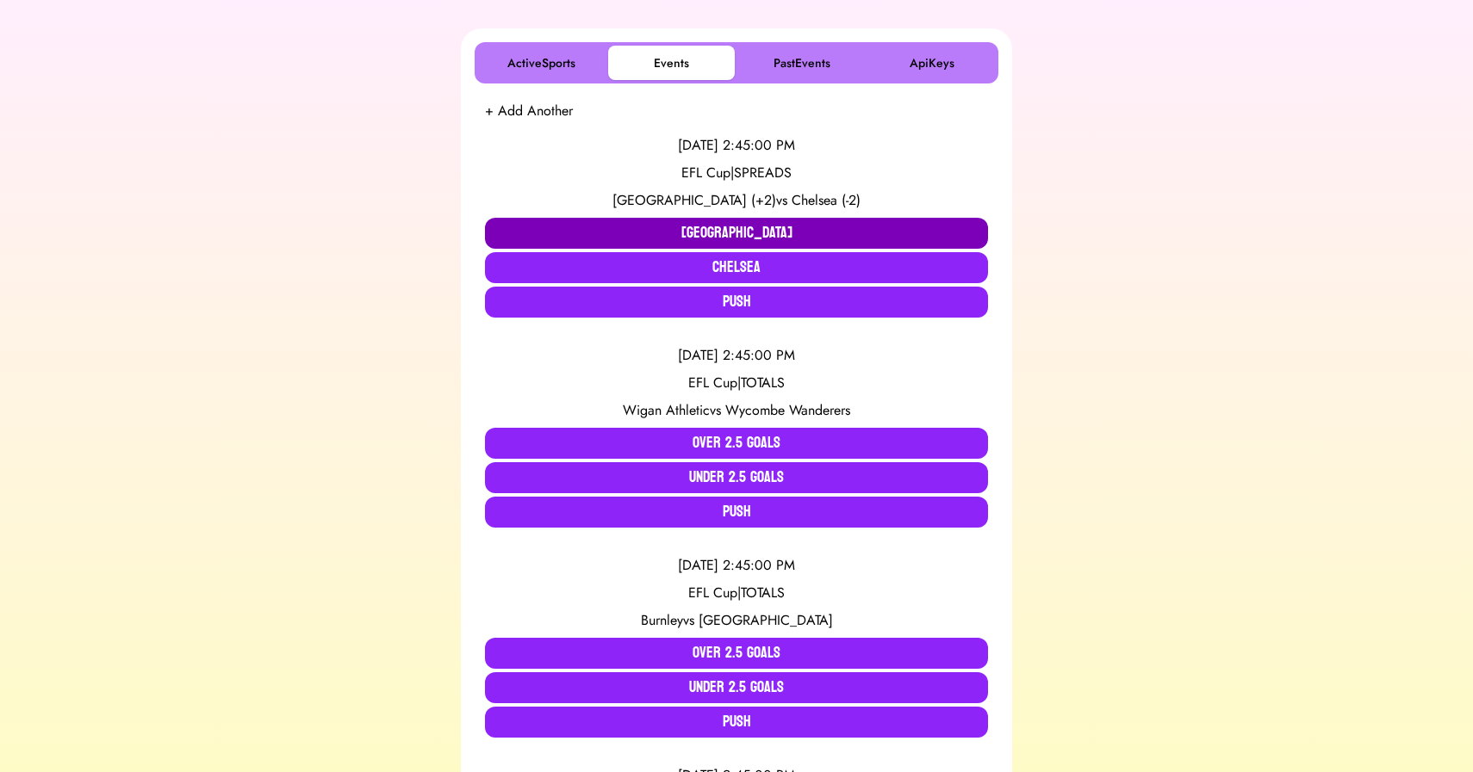
click at [699, 220] on button "[GEOGRAPHIC_DATA]" at bounding box center [736, 233] width 503 height 31
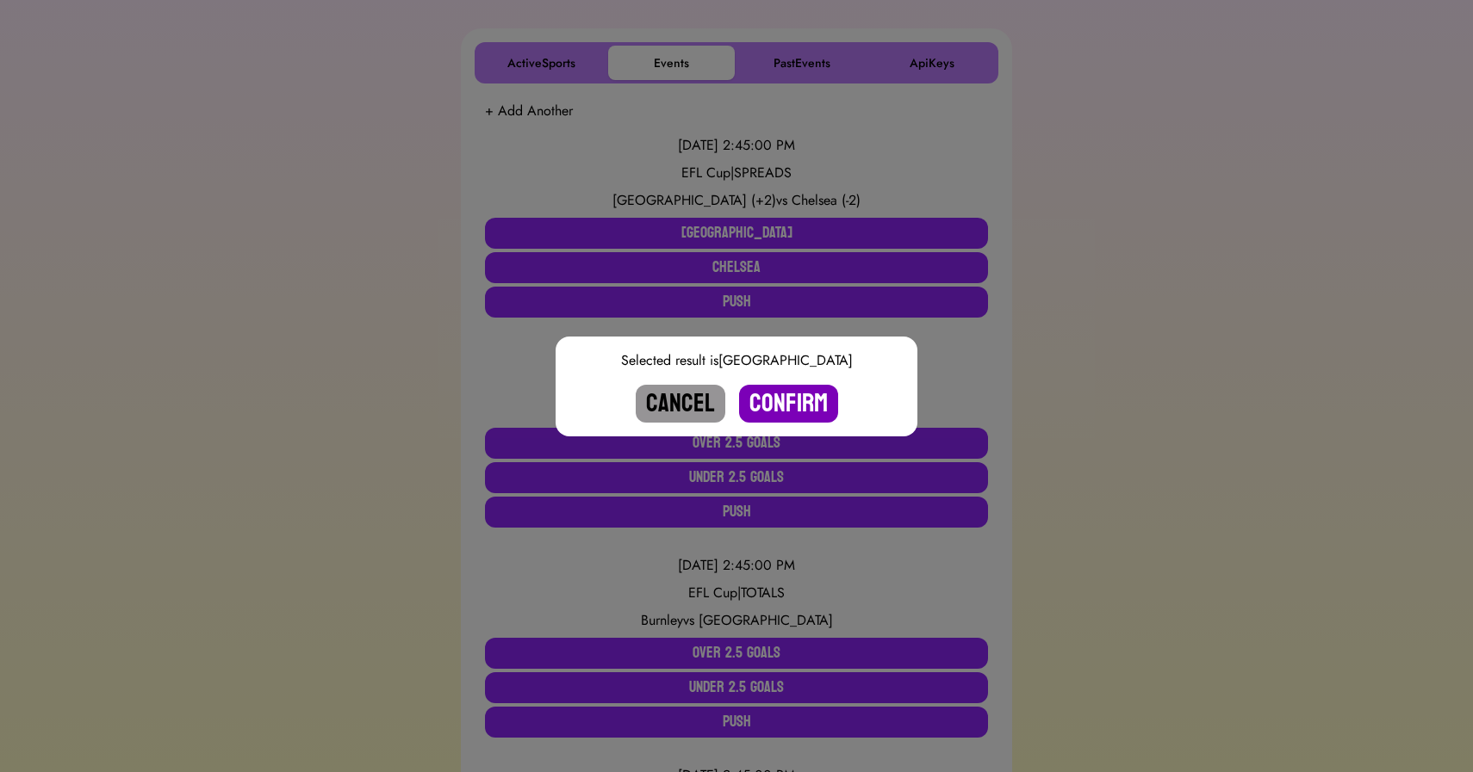
click at [790, 386] on button "Confirm" at bounding box center [788, 404] width 99 height 38
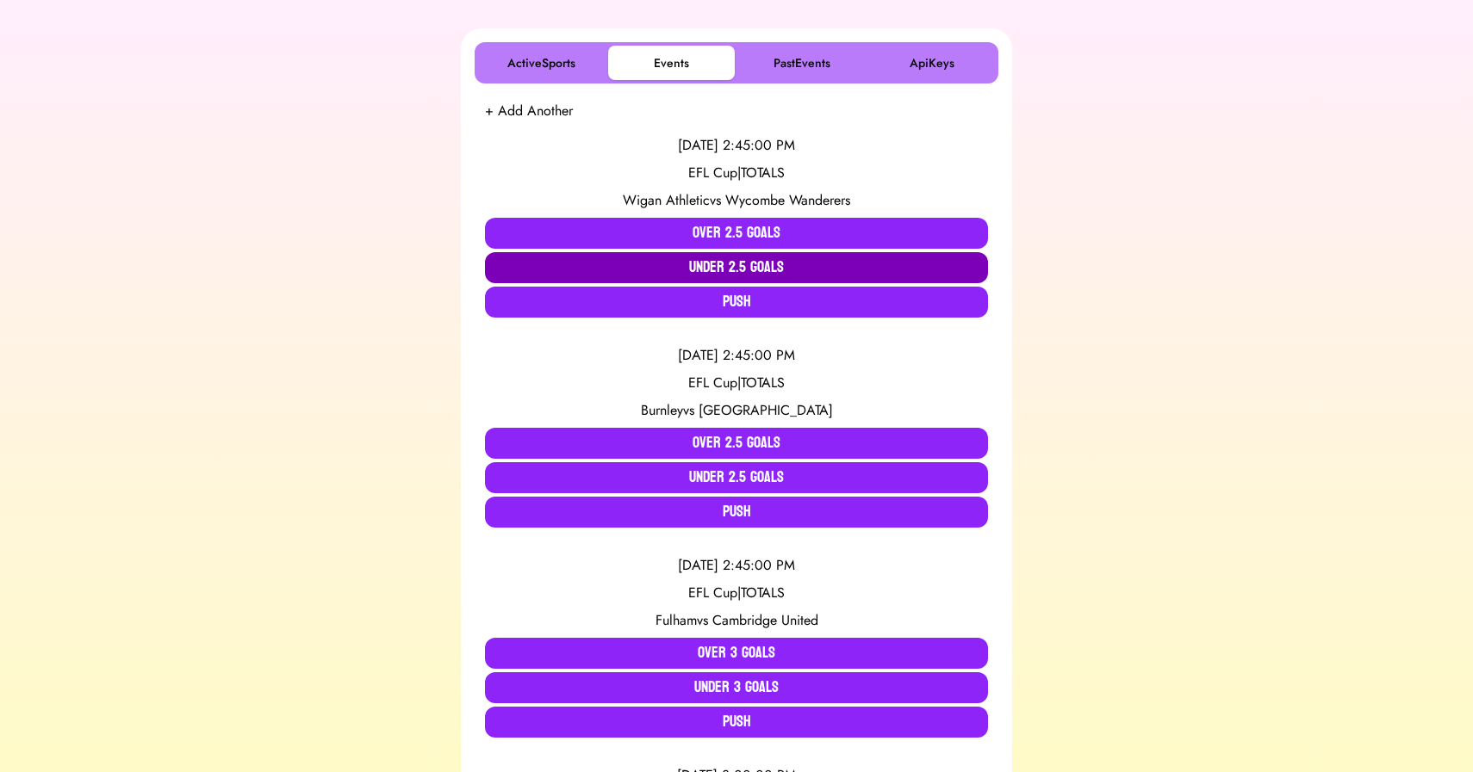
click at [674, 261] on button "Under 2.5 Goals" at bounding box center [736, 267] width 503 height 31
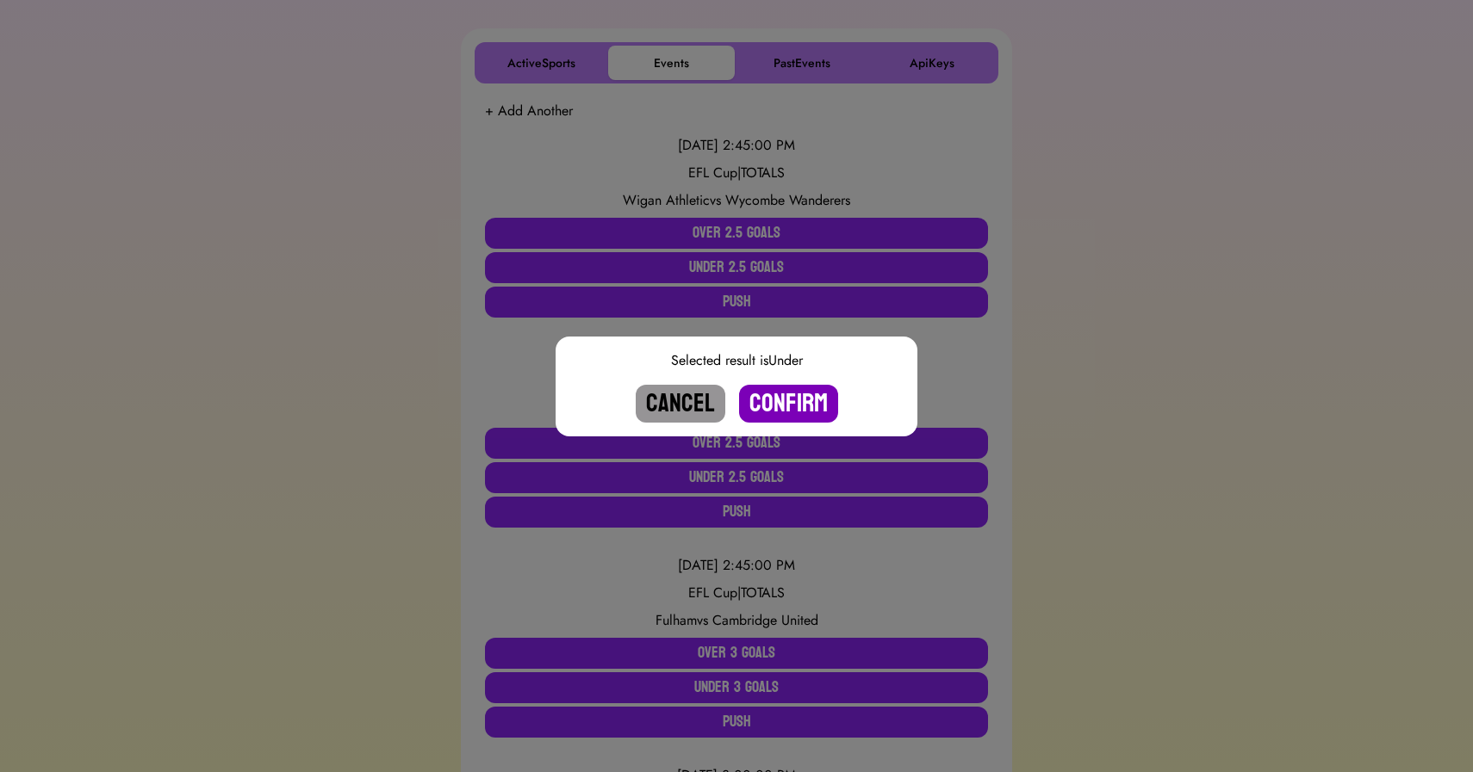
click at [791, 405] on button "Confirm" at bounding box center [788, 404] width 99 height 38
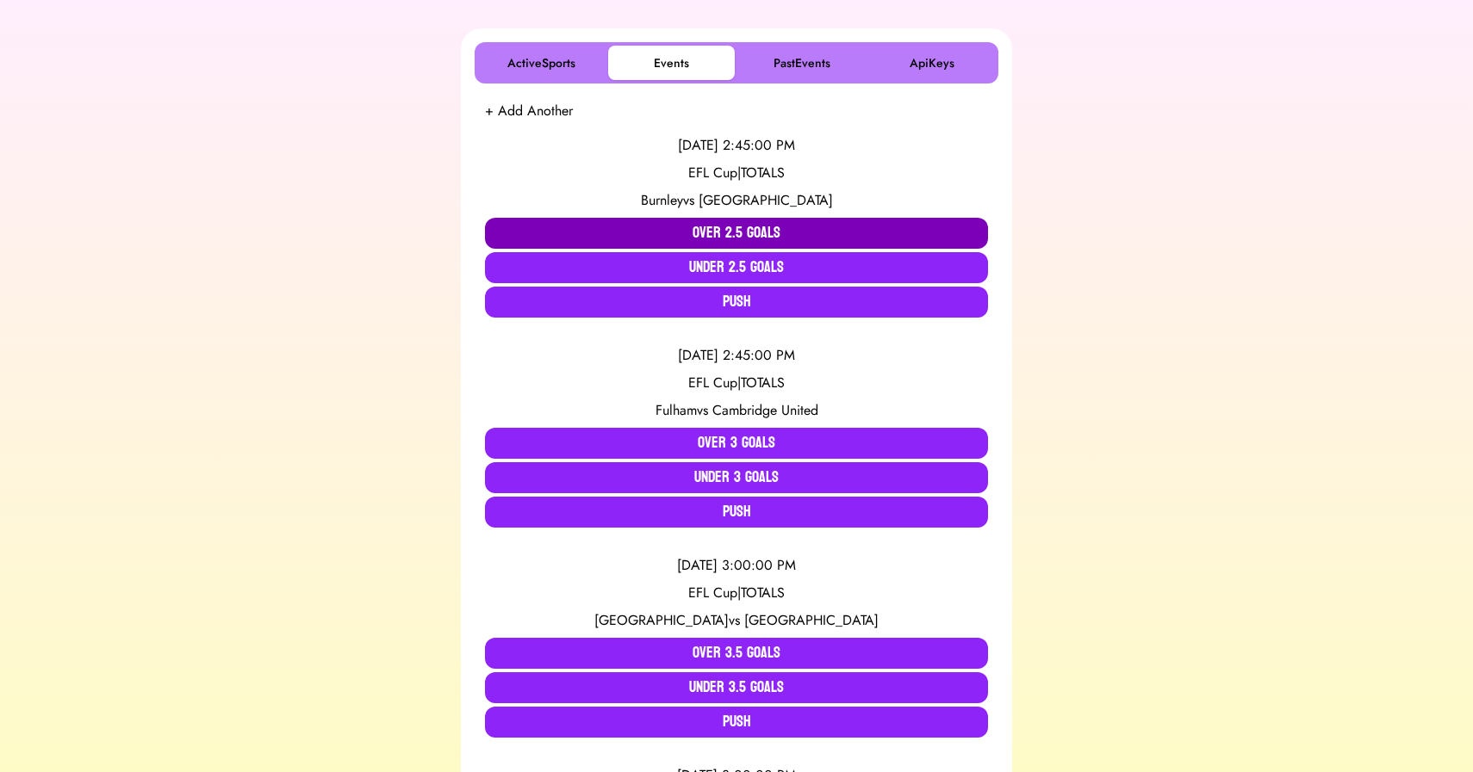
click at [735, 226] on button "Over 2.5 Goals" at bounding box center [736, 233] width 503 height 31
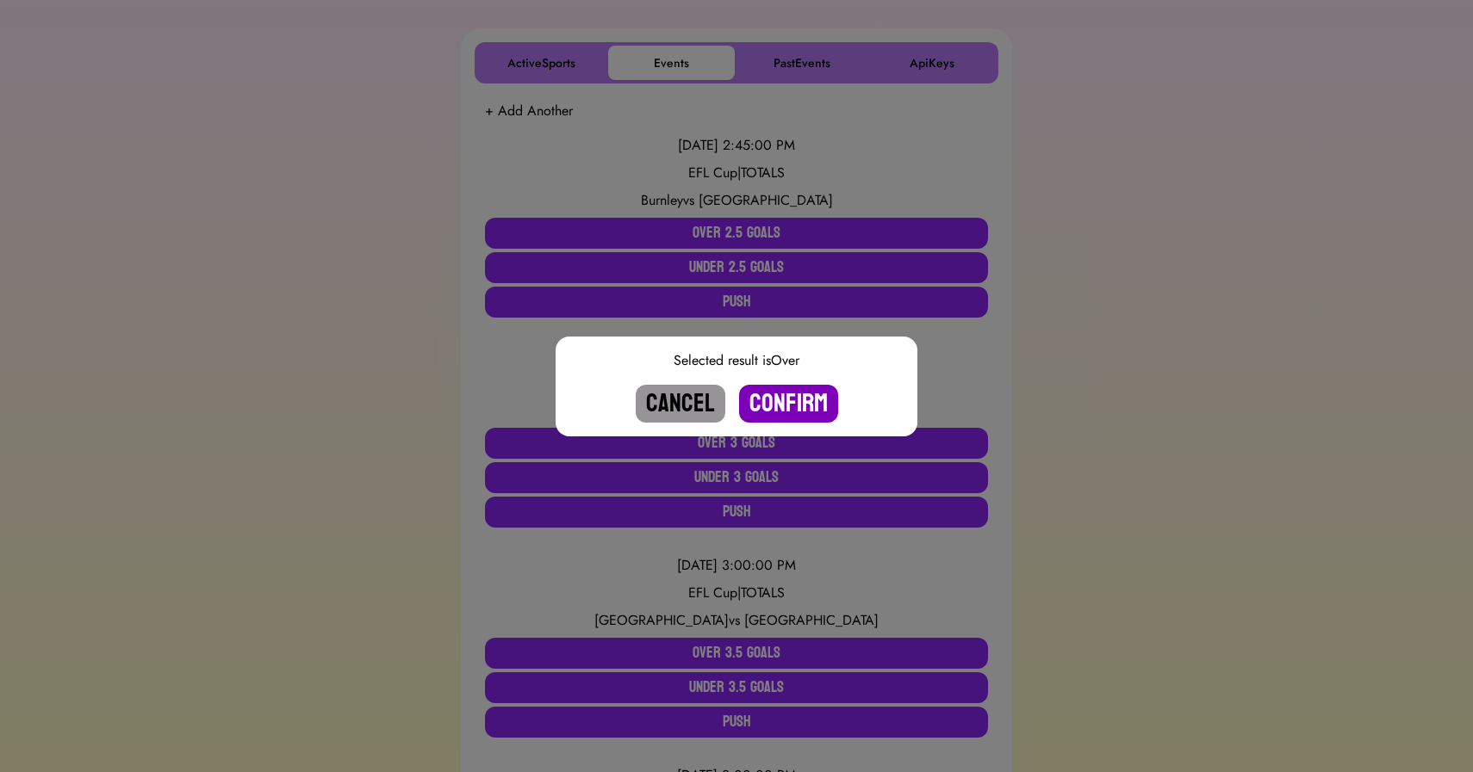
click at [778, 401] on button "Confirm" at bounding box center [788, 404] width 99 height 38
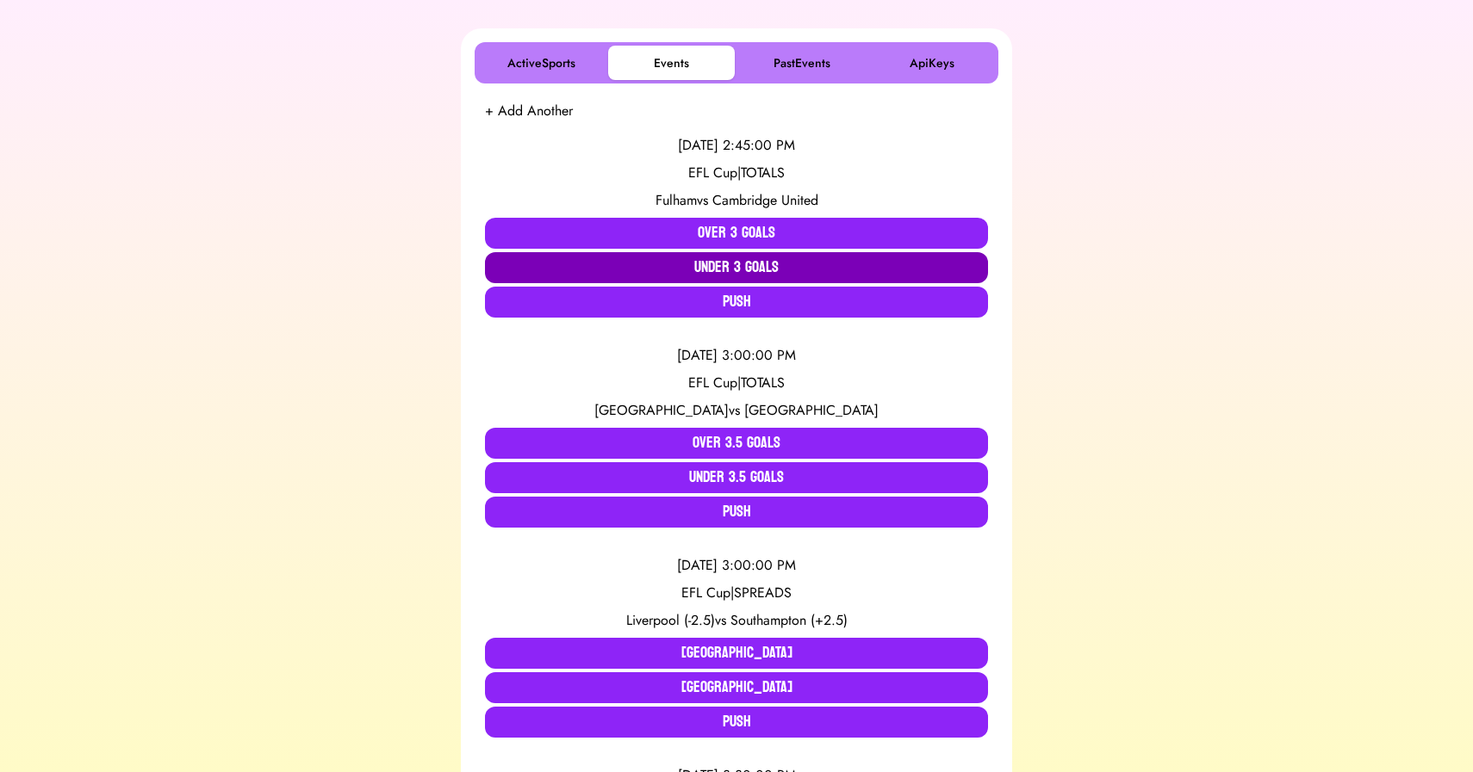
click at [723, 258] on button "Under 3 Goals" at bounding box center [736, 267] width 503 height 31
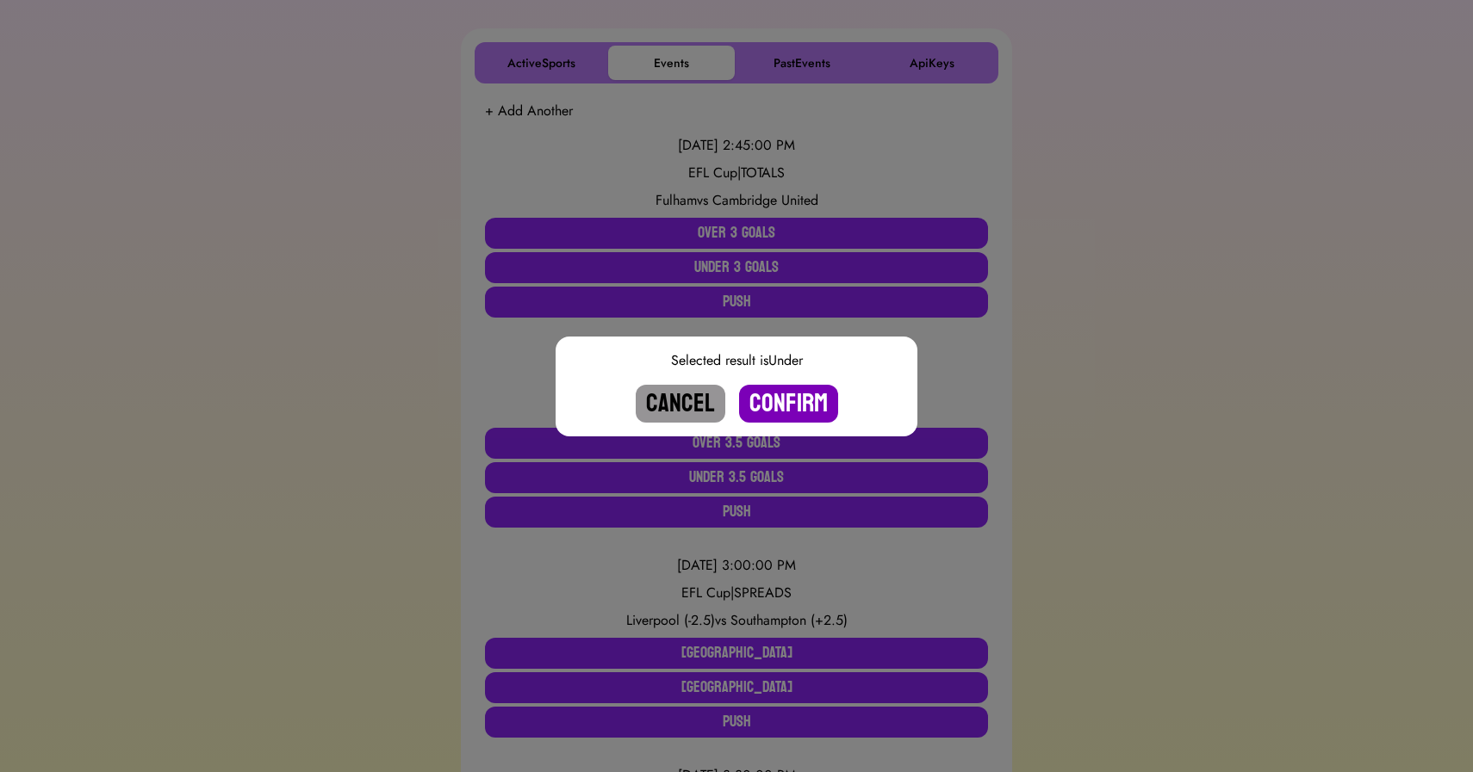
click at [775, 394] on button "Confirm" at bounding box center [788, 404] width 99 height 38
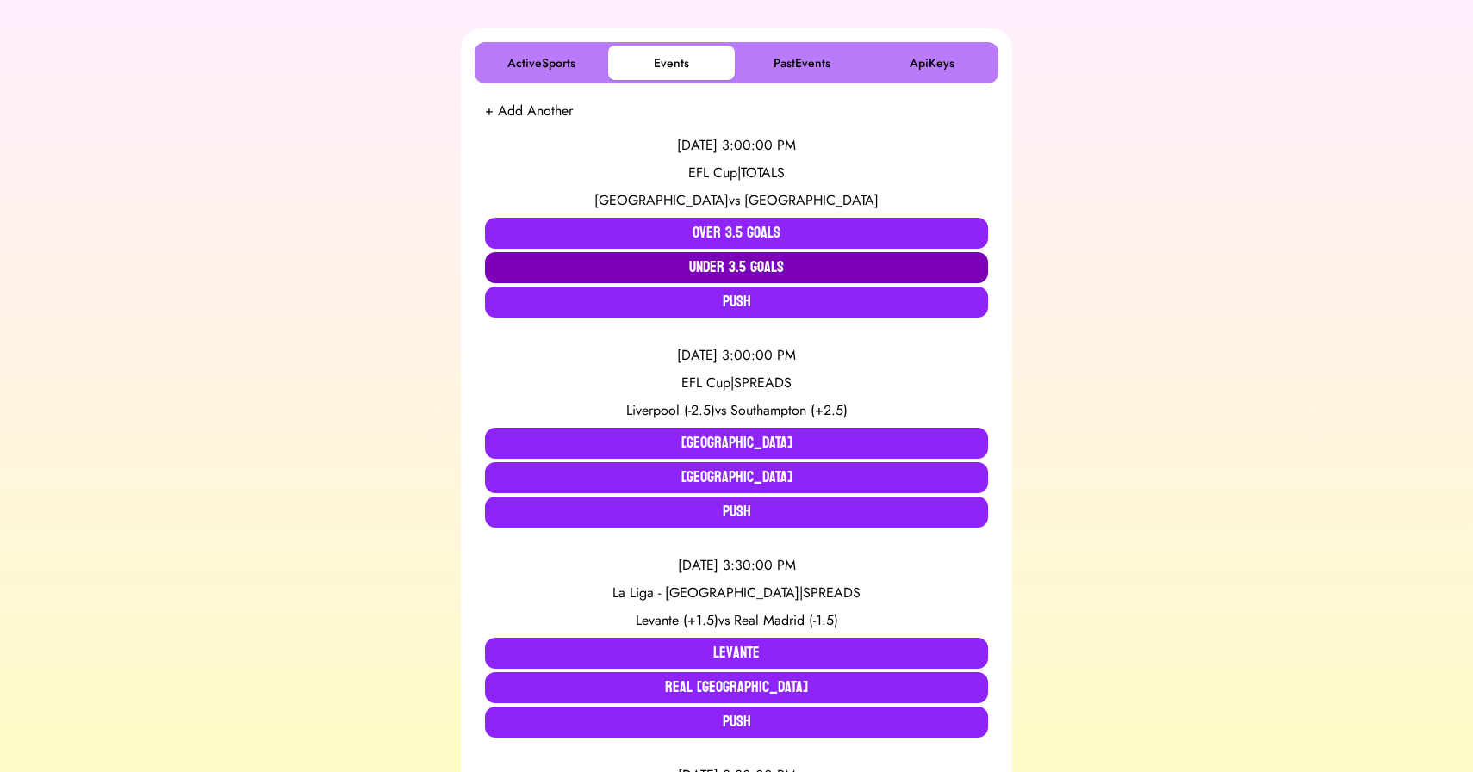
click at [685, 269] on button "Under 3.5 Goals" at bounding box center [736, 267] width 503 height 31
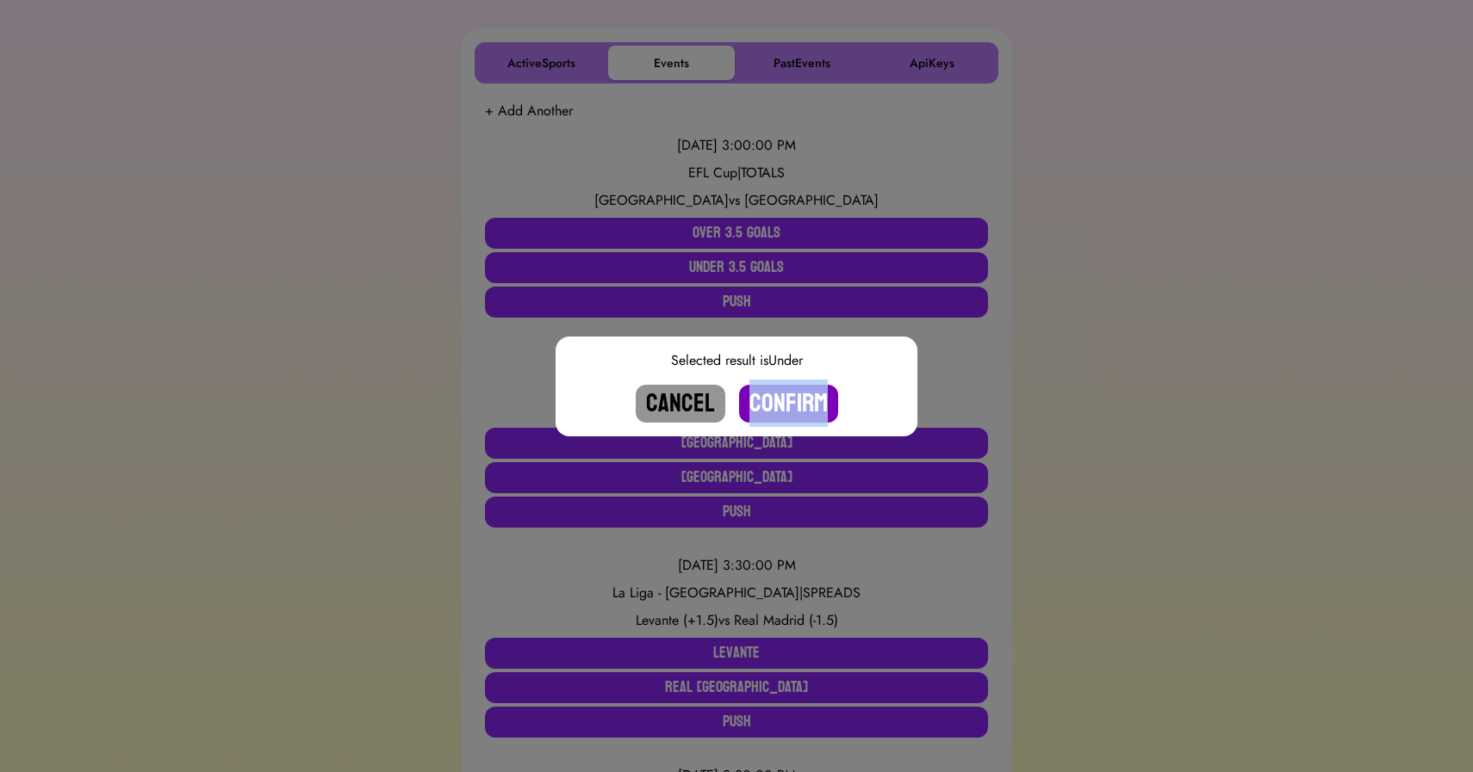
click at [774, 402] on button "Confirm" at bounding box center [788, 404] width 99 height 38
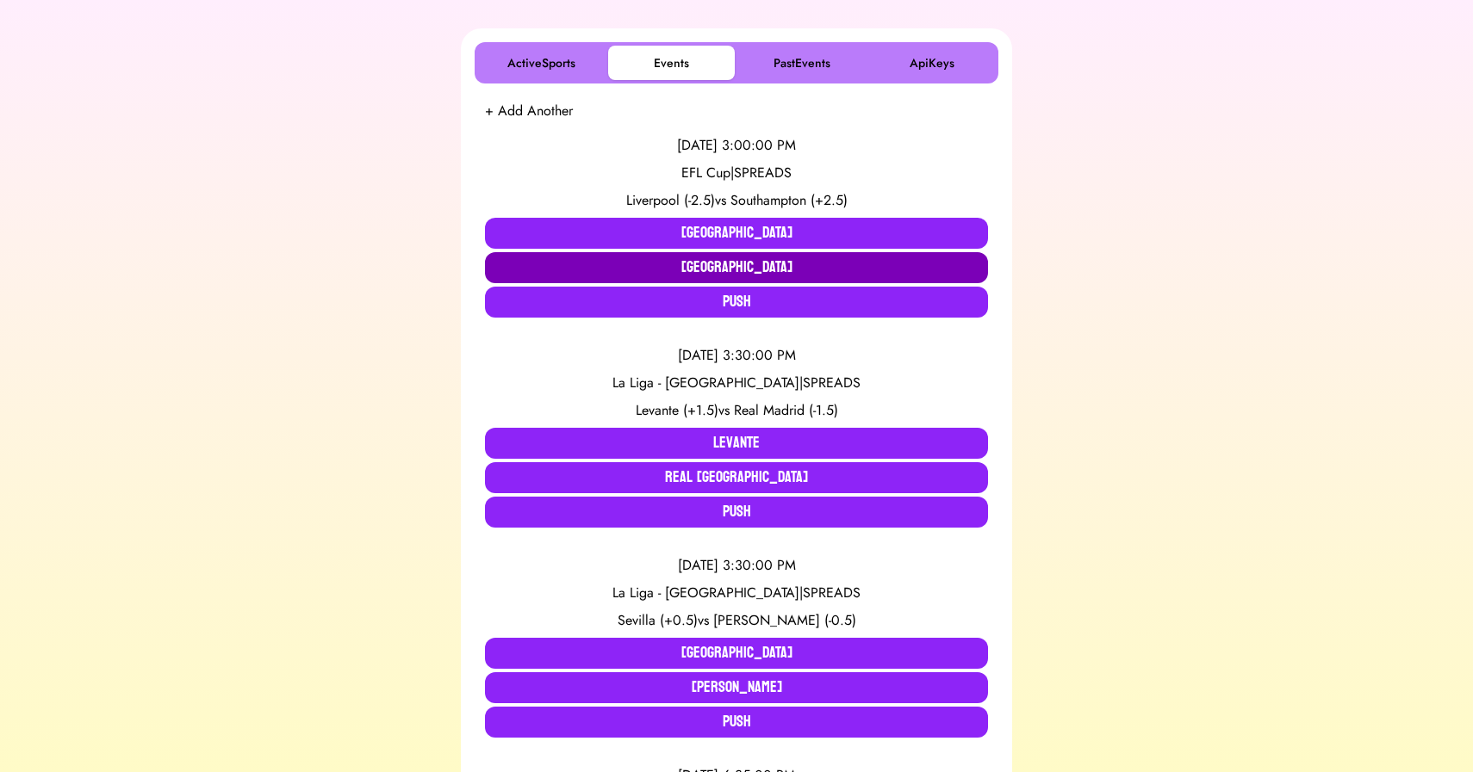
click at [654, 270] on button "[GEOGRAPHIC_DATA]" at bounding box center [736, 267] width 503 height 31
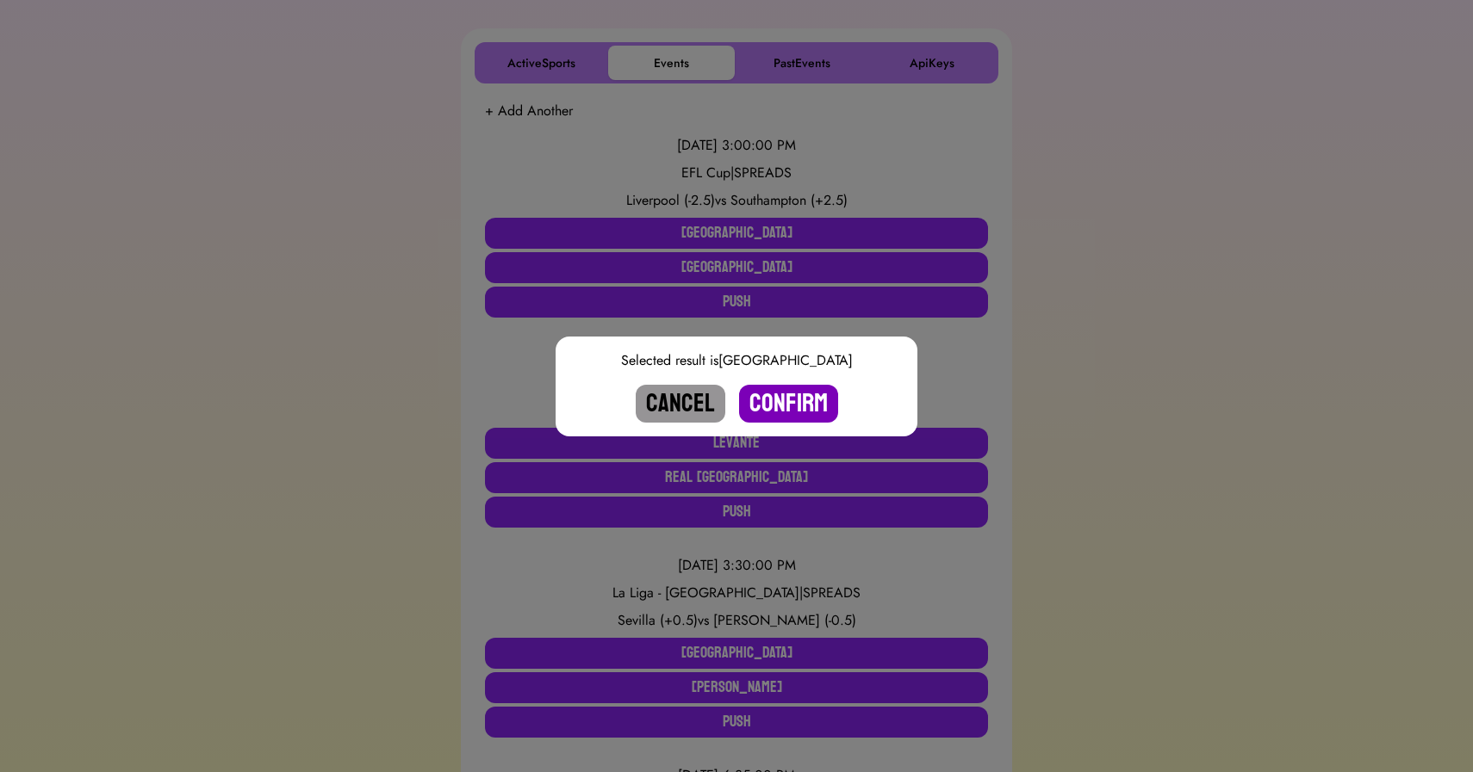
click at [802, 402] on button "Confirm" at bounding box center [788, 404] width 99 height 38
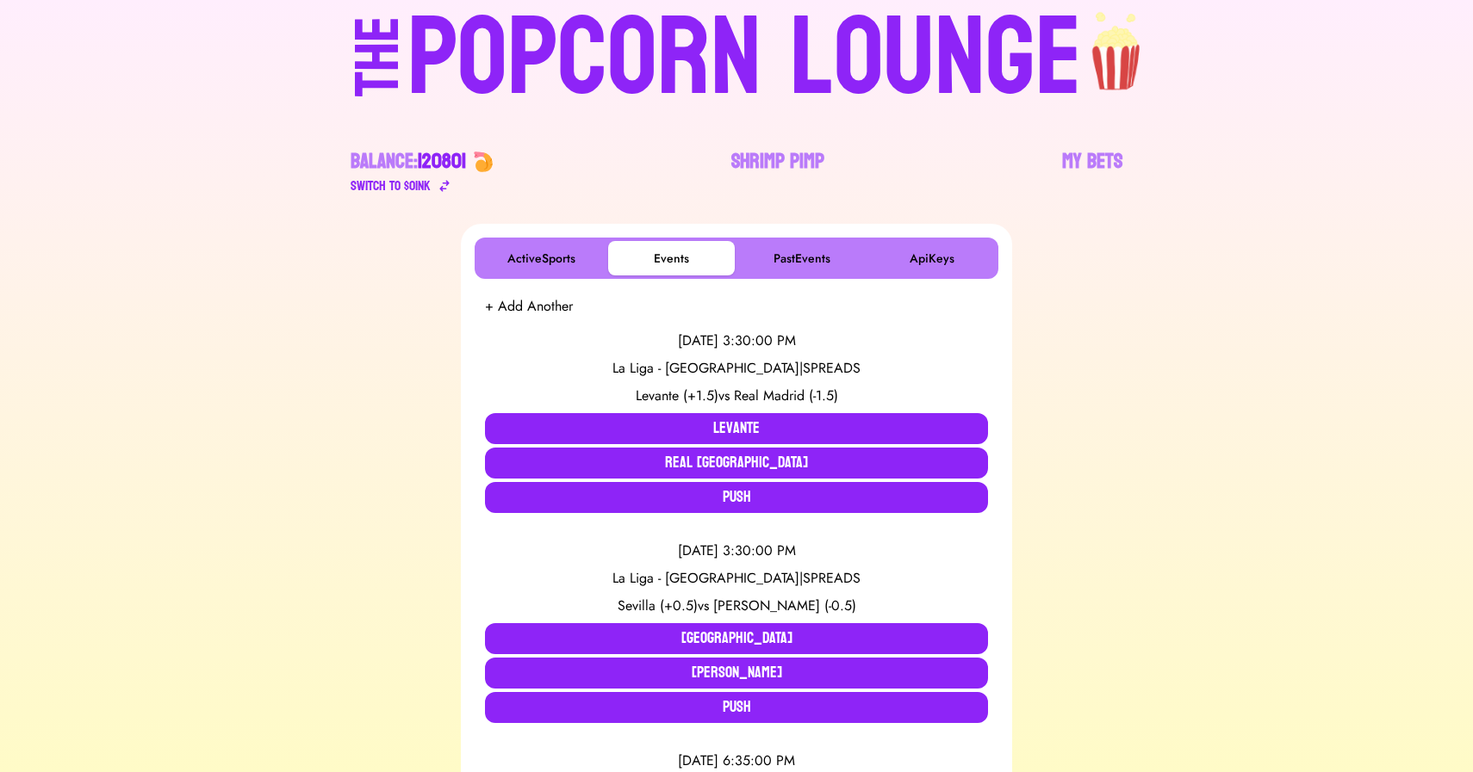
scroll to position [0, 0]
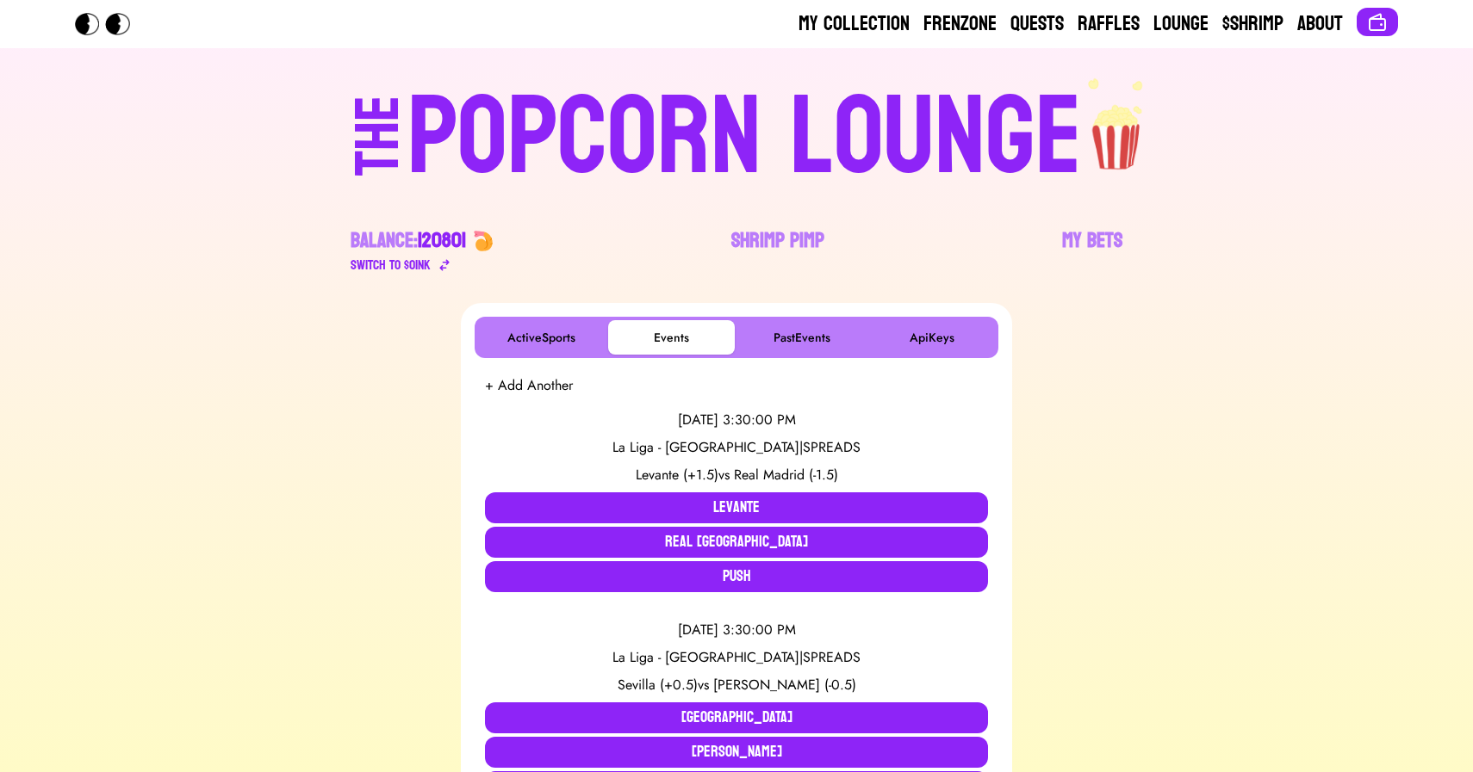
click at [627, 109] on div "POPCORN LOUNGE" at bounding box center [744, 138] width 674 height 110
